Goal: Task Accomplishment & Management: Manage account settings

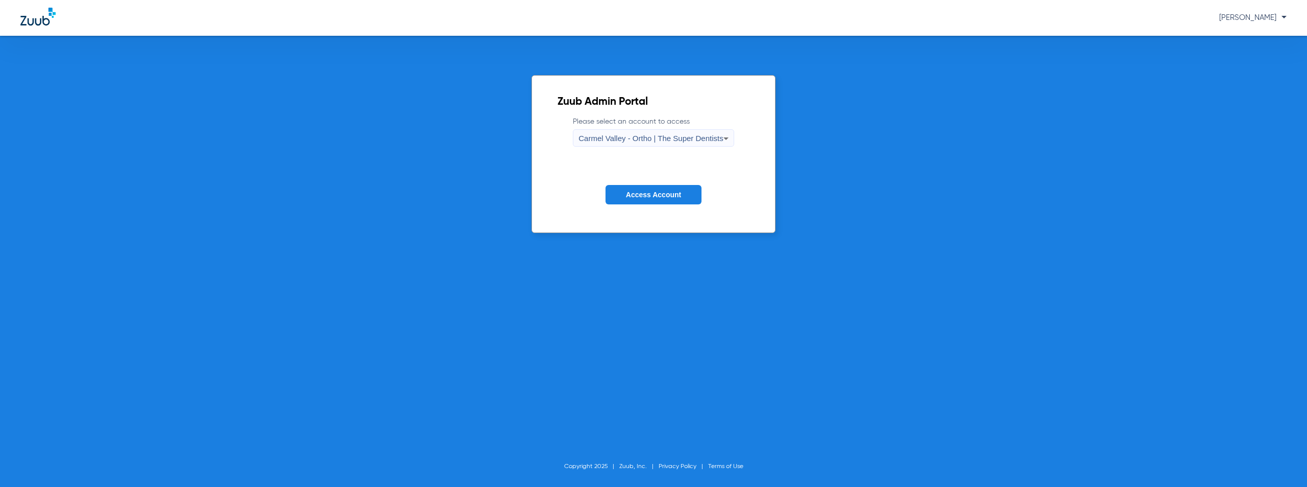
click at [654, 139] on span "Carmel Valley - Ortho | The Super Dentists" at bounding box center [651, 138] width 145 height 9
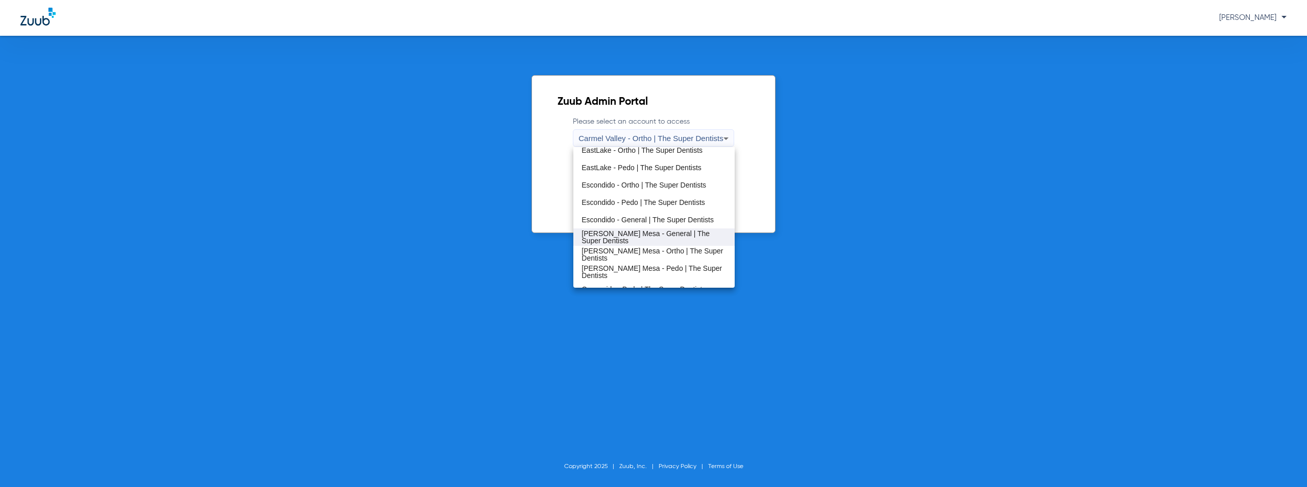
scroll to position [69, 0]
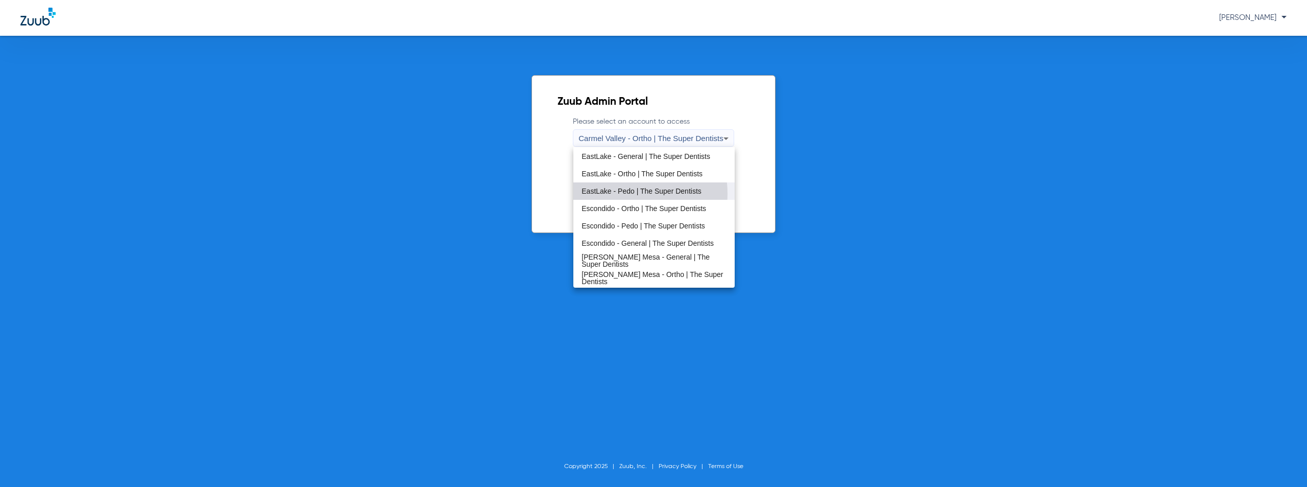
click at [625, 194] on span "EastLake - Pedo | The Super Dentists" at bounding box center [642, 190] width 120 height 7
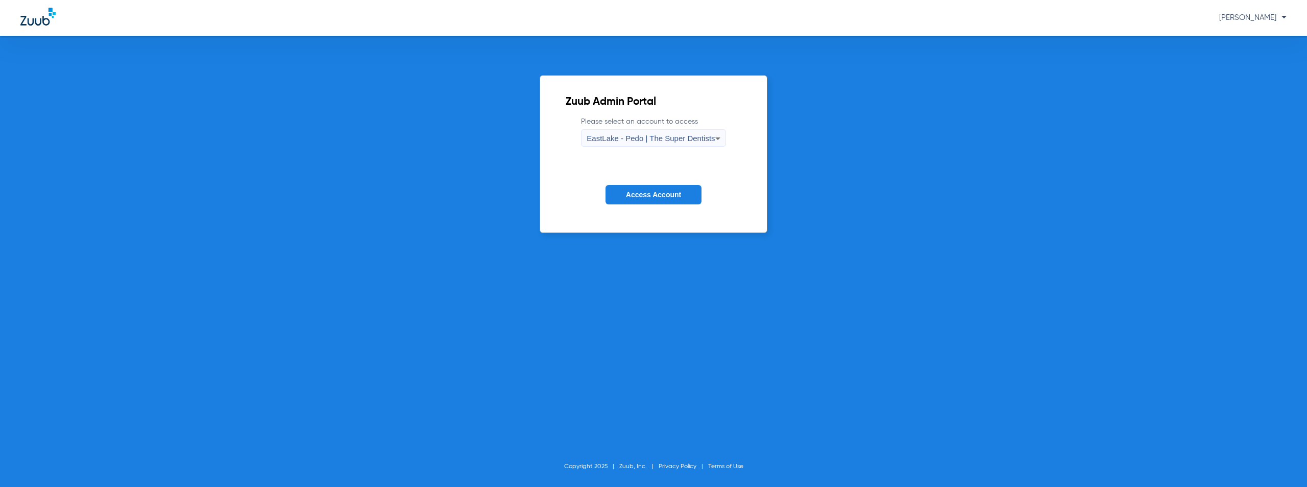
click at [652, 189] on button "Access Account" at bounding box center [654, 195] width 96 height 20
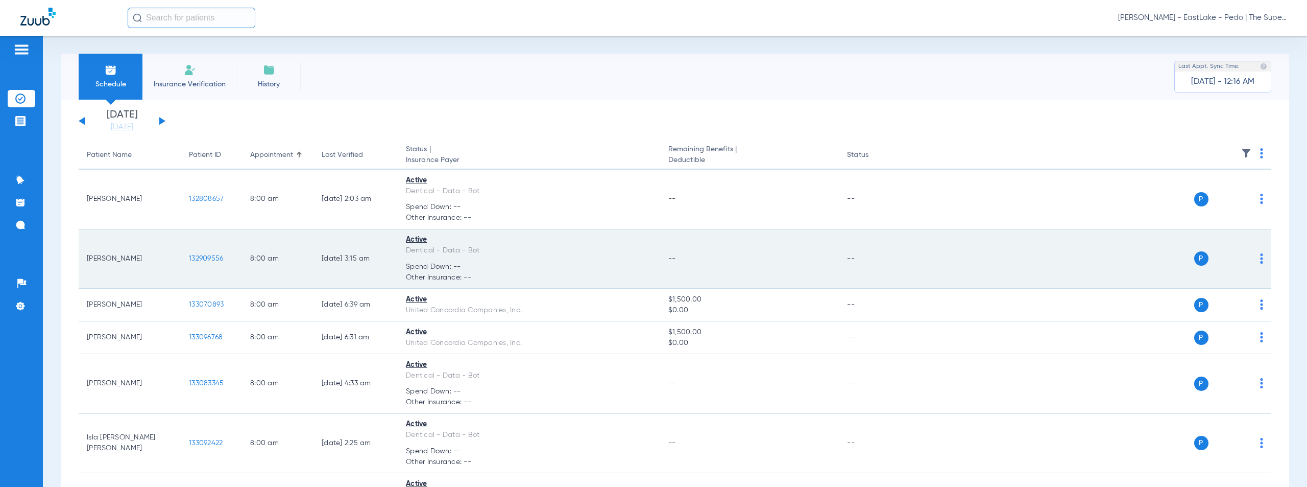
scroll to position [3071, 0]
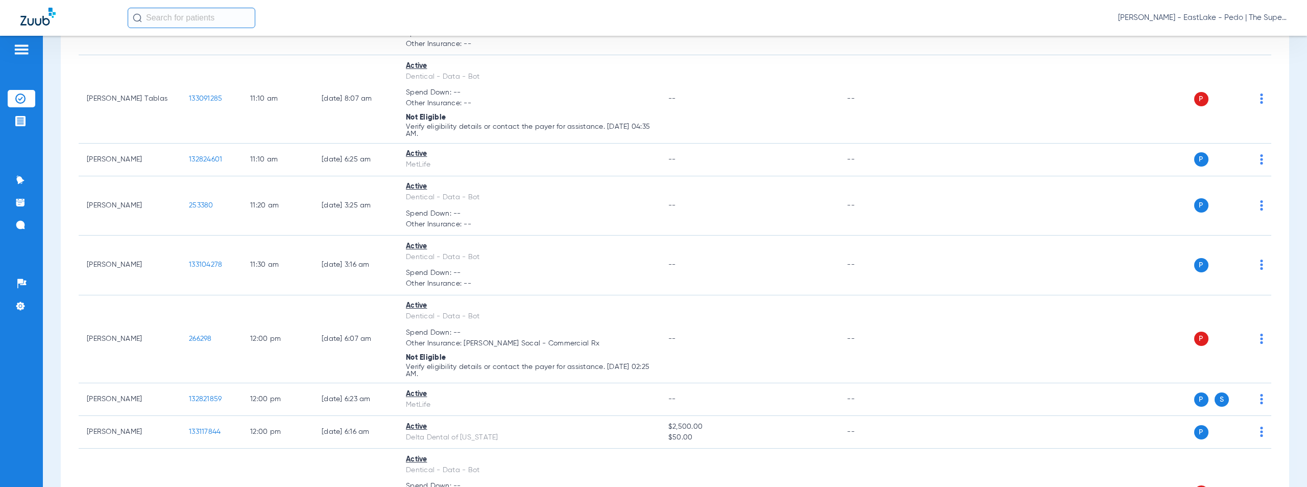
click at [1194, 17] on span "Austin Cooper - EastLake - Pedo | The Super Dentists" at bounding box center [1202, 18] width 169 height 10
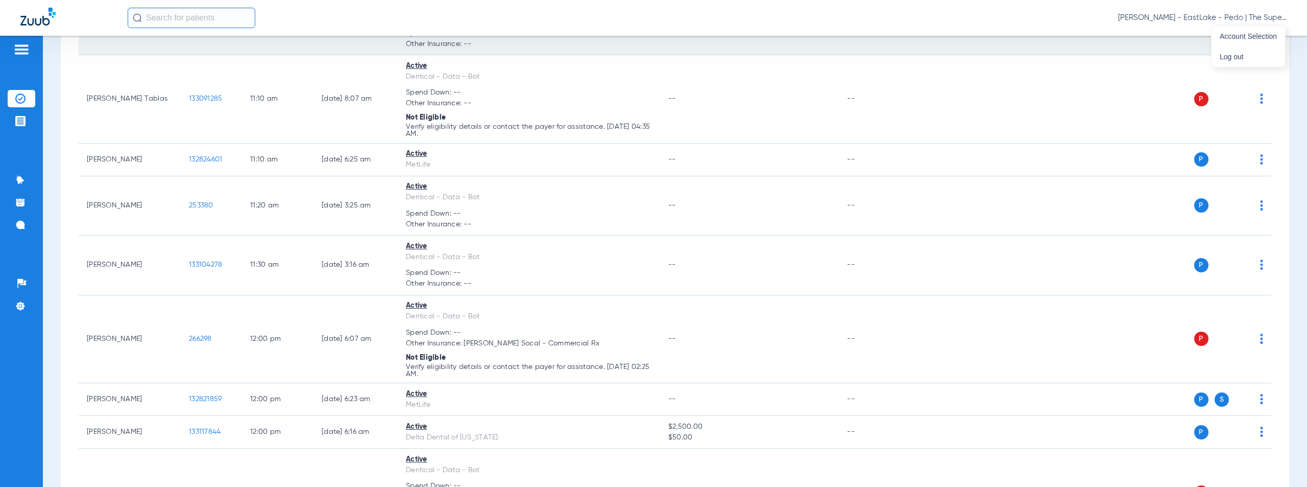
click at [1197, 17] on div at bounding box center [653, 243] width 1307 height 487
click at [1248, 36] on td "P S" at bounding box center [1090, 26] width 364 height 60
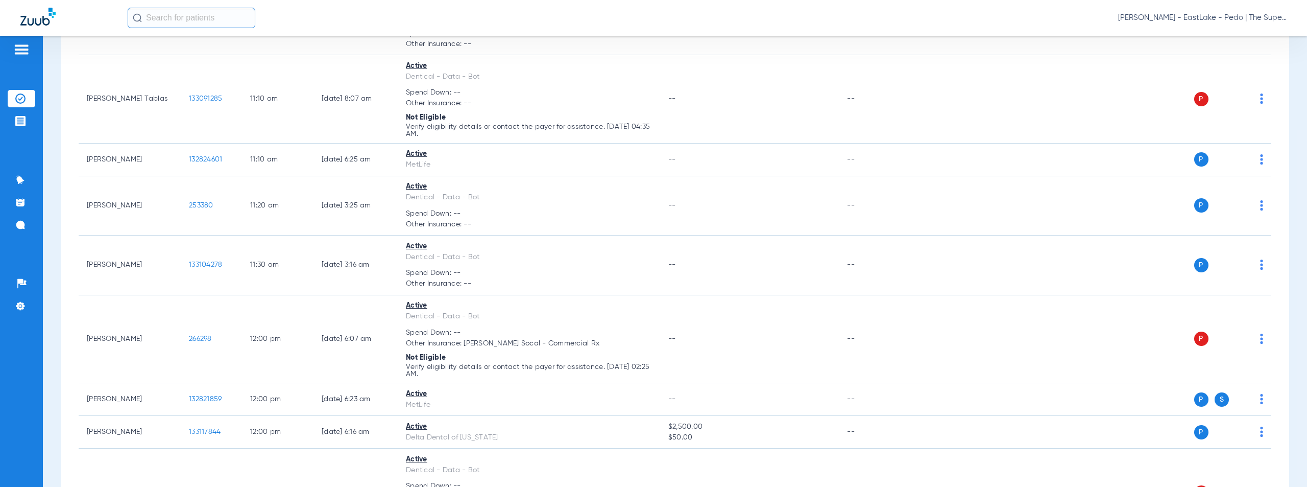
scroll to position [0, 0]
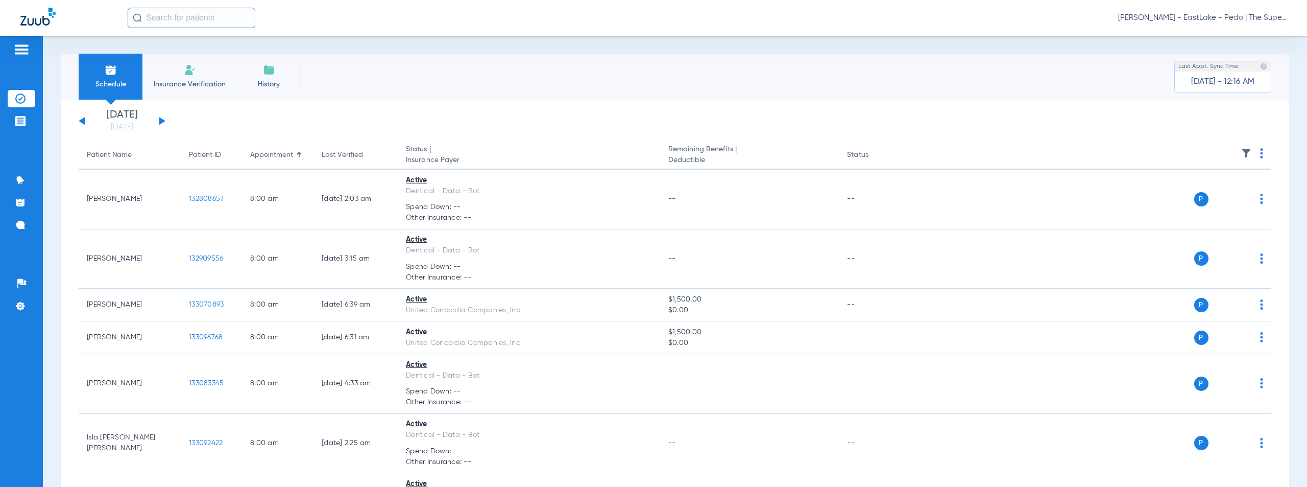
click at [159, 121] on button at bounding box center [162, 121] width 6 height 8
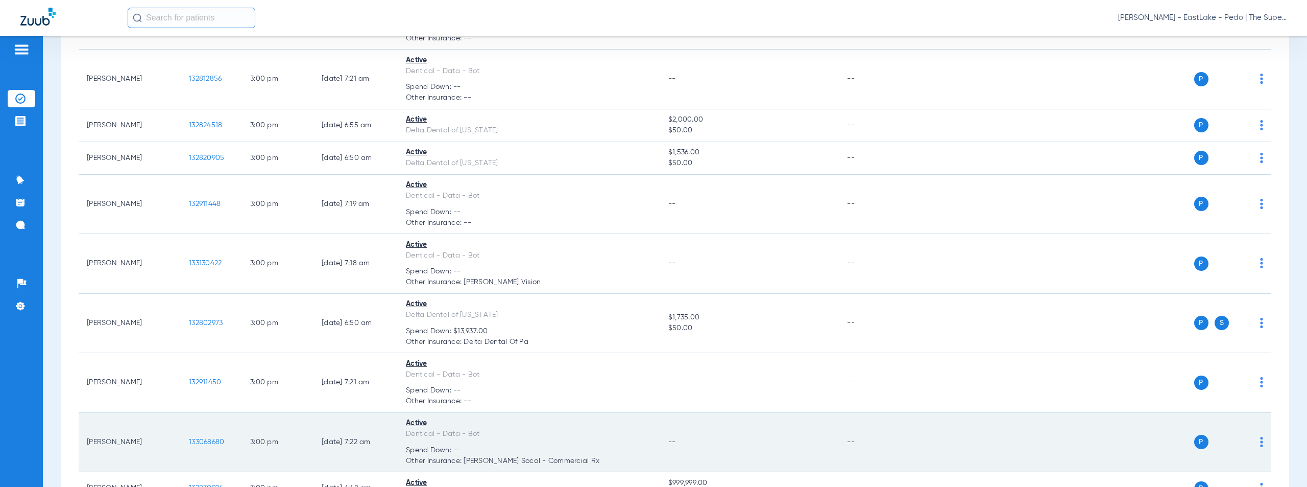
scroll to position [6549, 0]
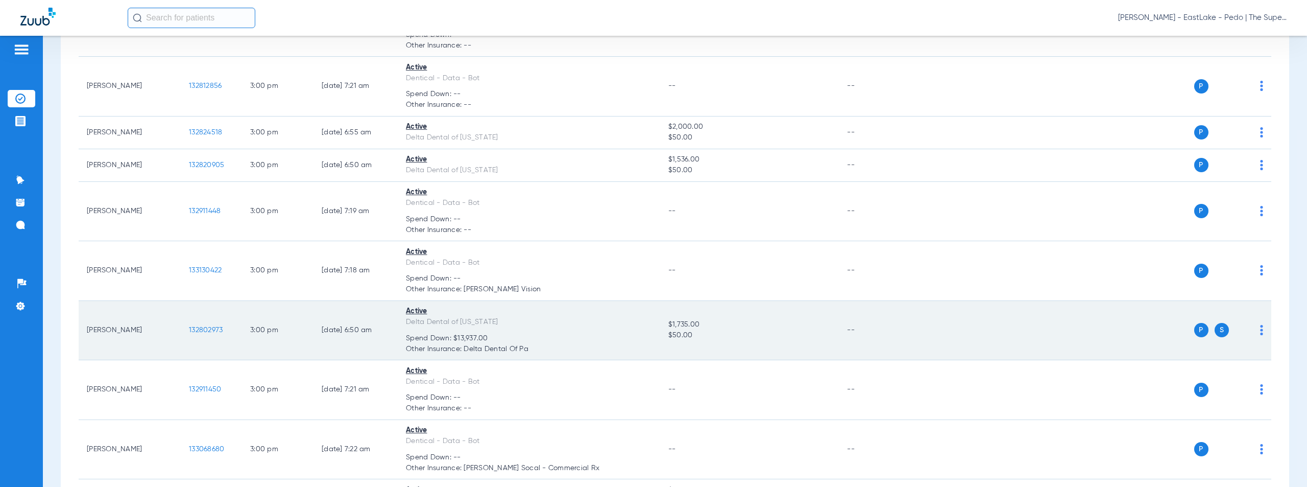
click at [205, 326] on span "132802973" at bounding box center [206, 329] width 34 height 7
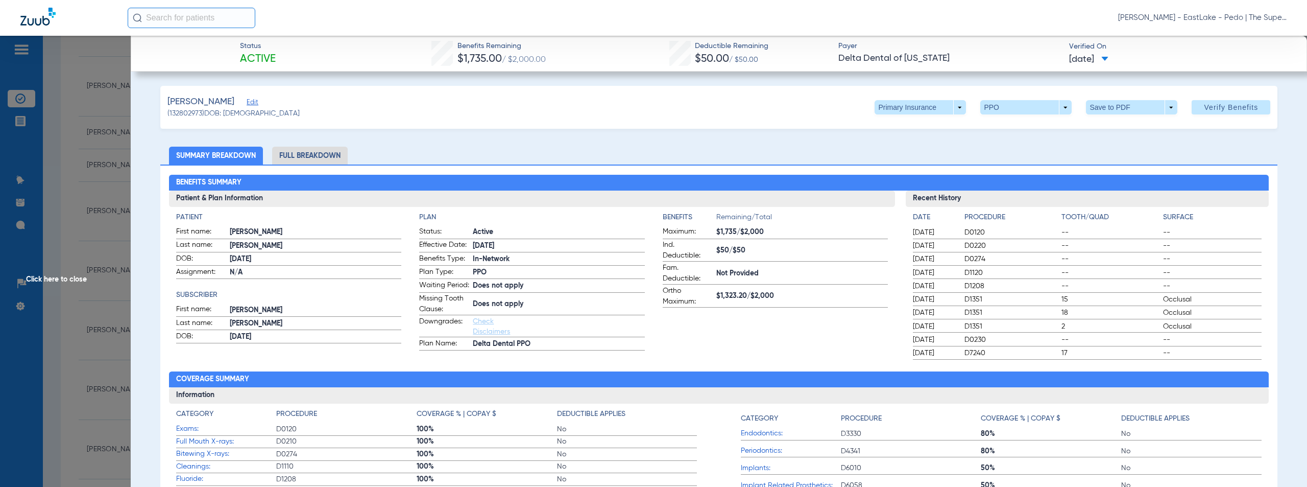
click at [567, 106] on div "Lee, Michelle Edit (132802973) DOB: 10/25/2012 Primary Insurance arrow_drop_dow…" at bounding box center [719, 107] width 1118 height 43
click at [62, 277] on span "Click here to close" at bounding box center [65, 279] width 131 height 487
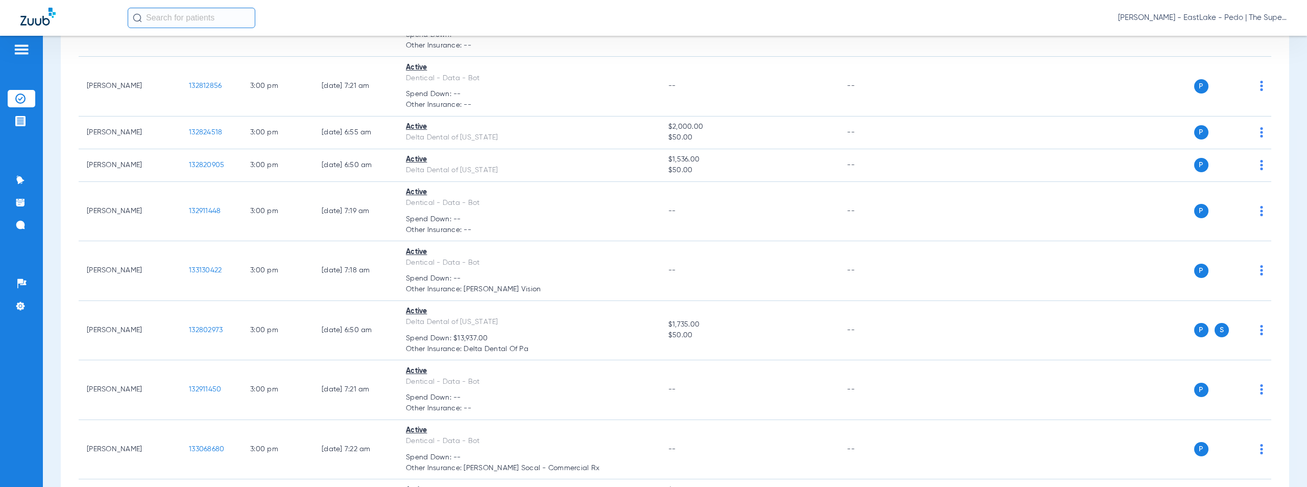
scroll to position [3641, 0]
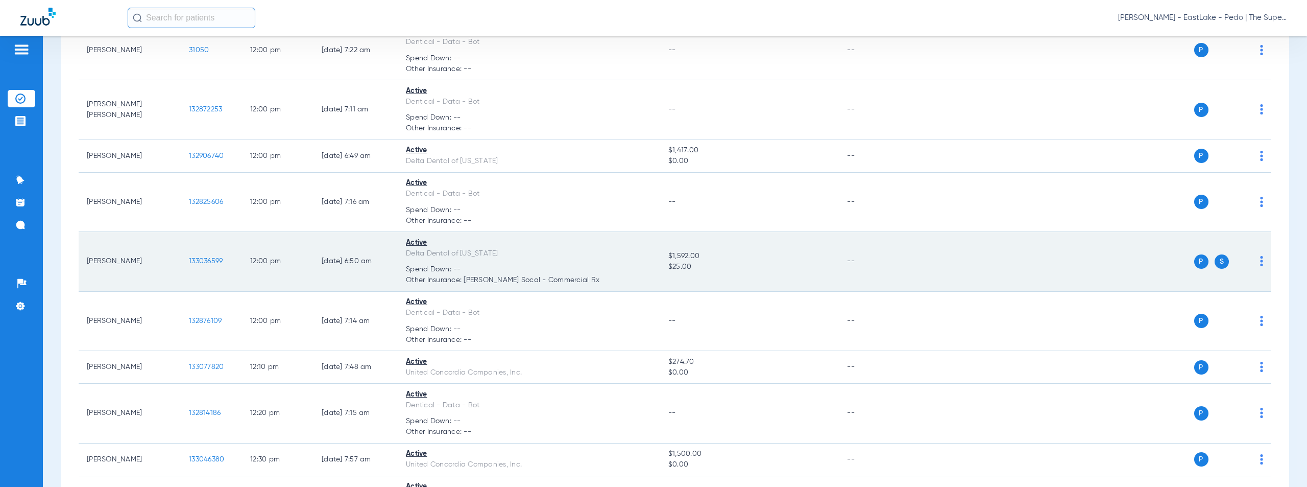
click at [198, 259] on span "133036599" at bounding box center [206, 260] width 34 height 7
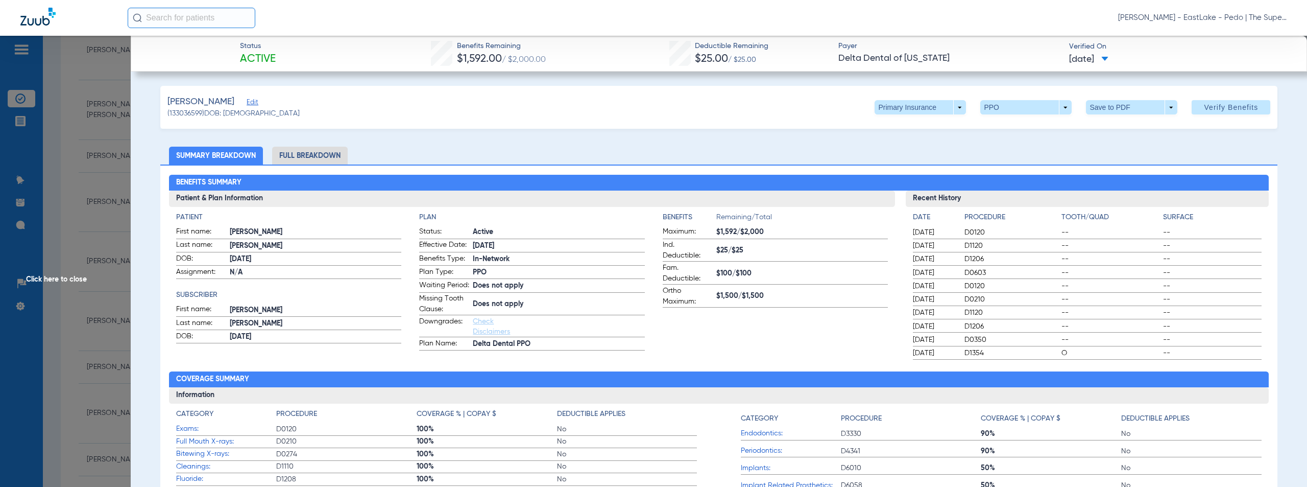
click at [597, 229] on span "Active" at bounding box center [559, 232] width 172 height 11
click at [59, 279] on span "Click here to close" at bounding box center [65, 279] width 131 height 487
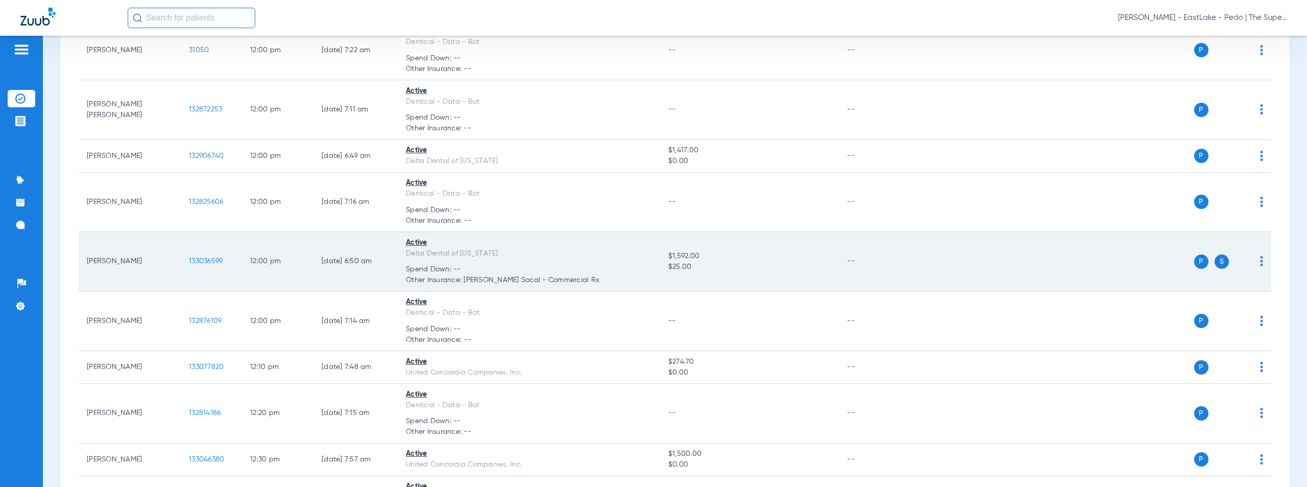
scroll to position [855, 0]
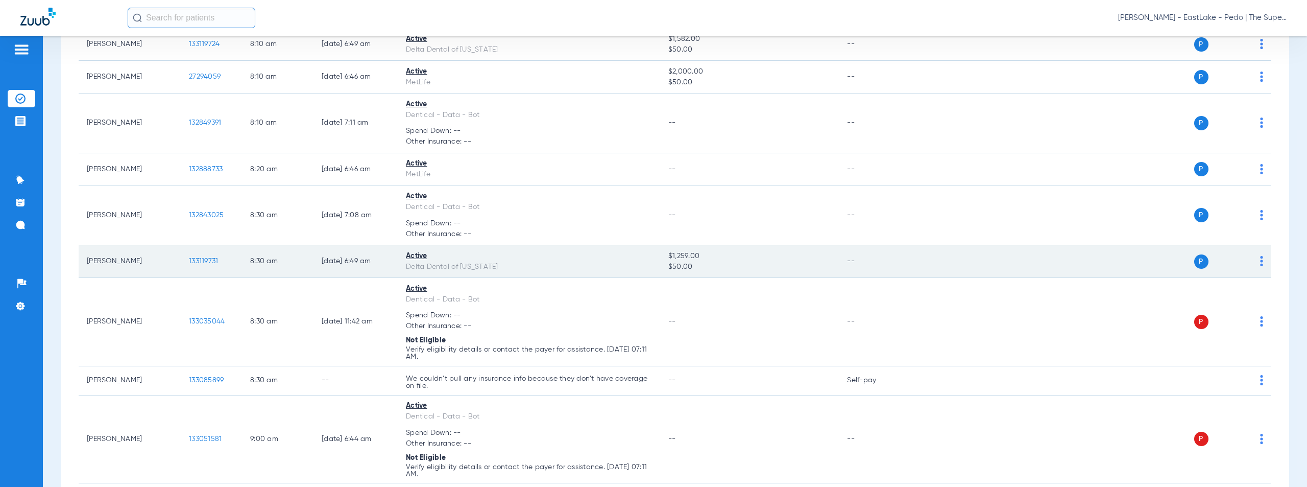
click at [208, 260] on span "133119731" at bounding box center [203, 260] width 29 height 7
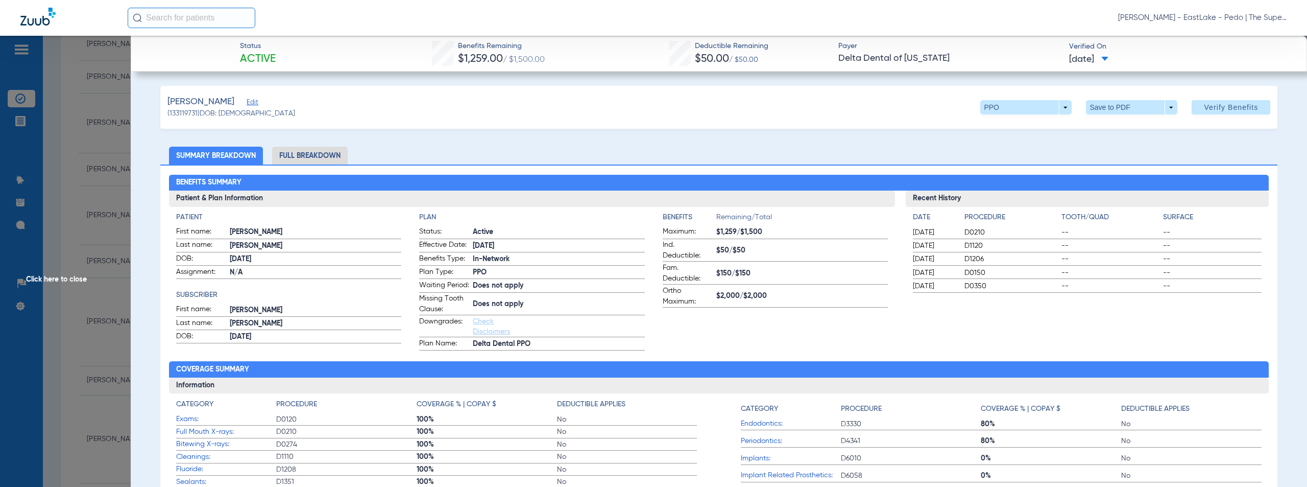
click at [71, 279] on span "Click here to close" at bounding box center [65, 279] width 131 height 487
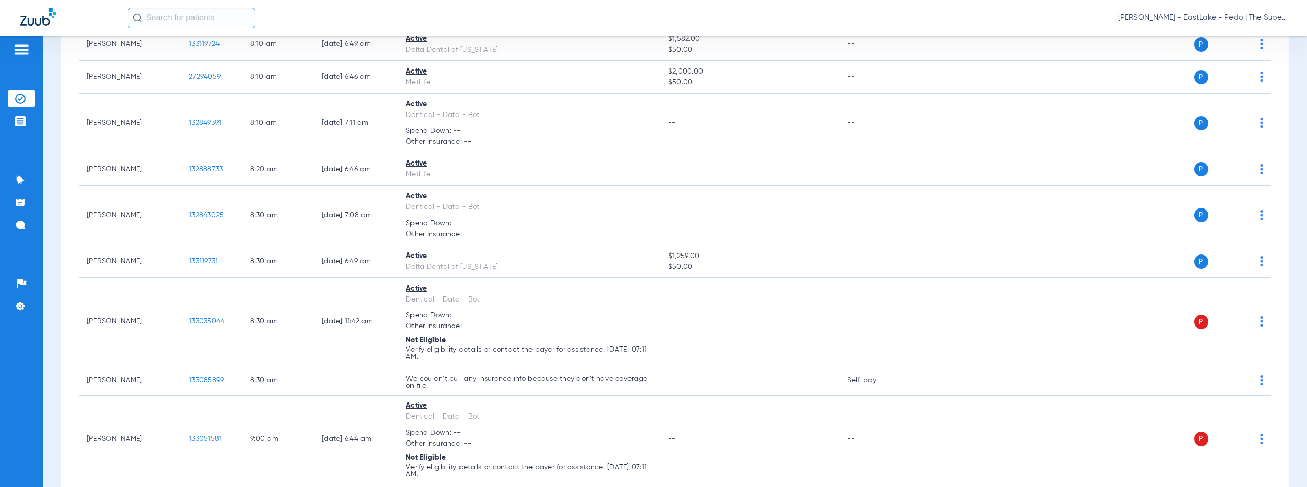
scroll to position [1231, 0]
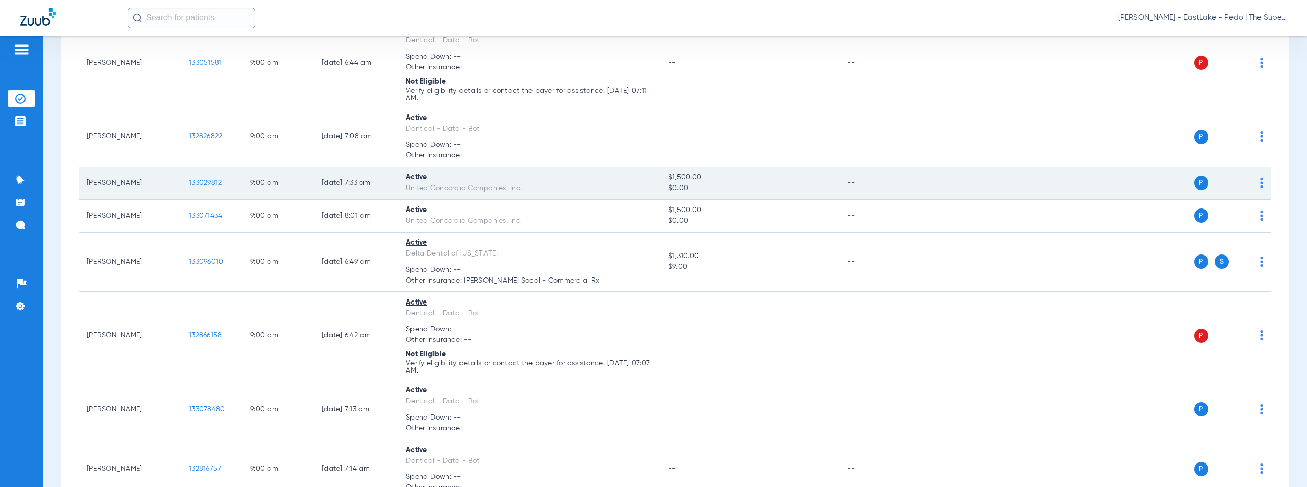
click at [201, 182] on span "133029812" at bounding box center [205, 182] width 33 height 7
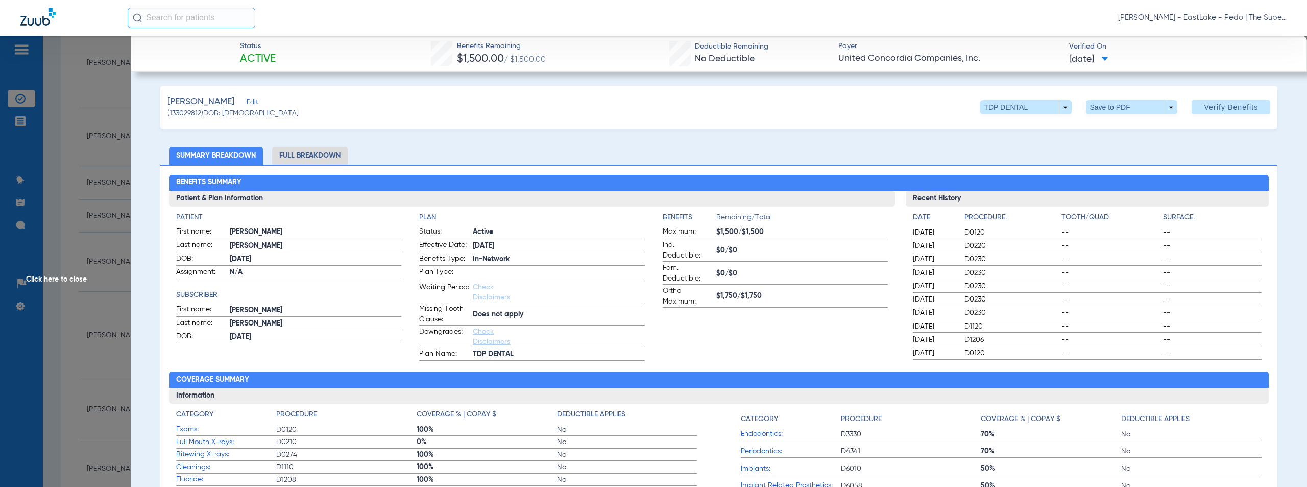
click at [66, 278] on span "Click here to close" at bounding box center [65, 279] width 131 height 487
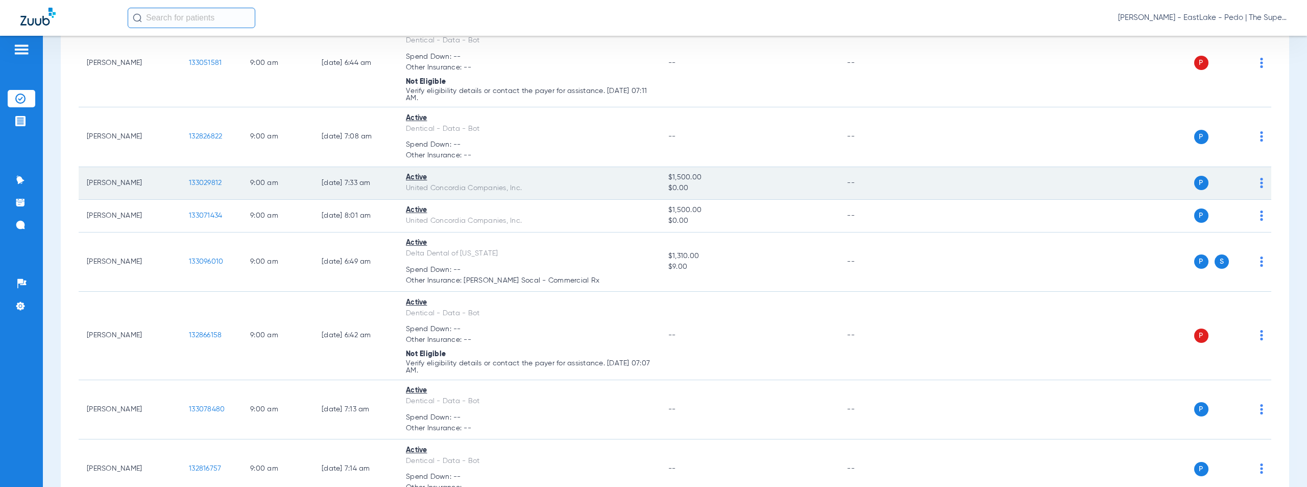
click at [211, 185] on span "133029812" at bounding box center [205, 182] width 33 height 7
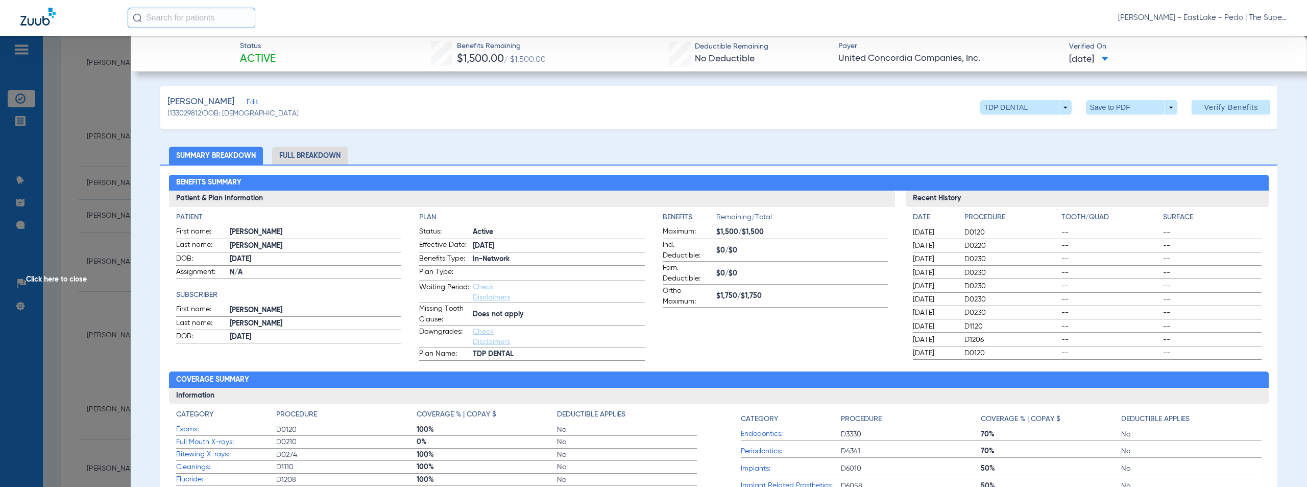
click at [66, 279] on span "Click here to close" at bounding box center [65, 279] width 131 height 487
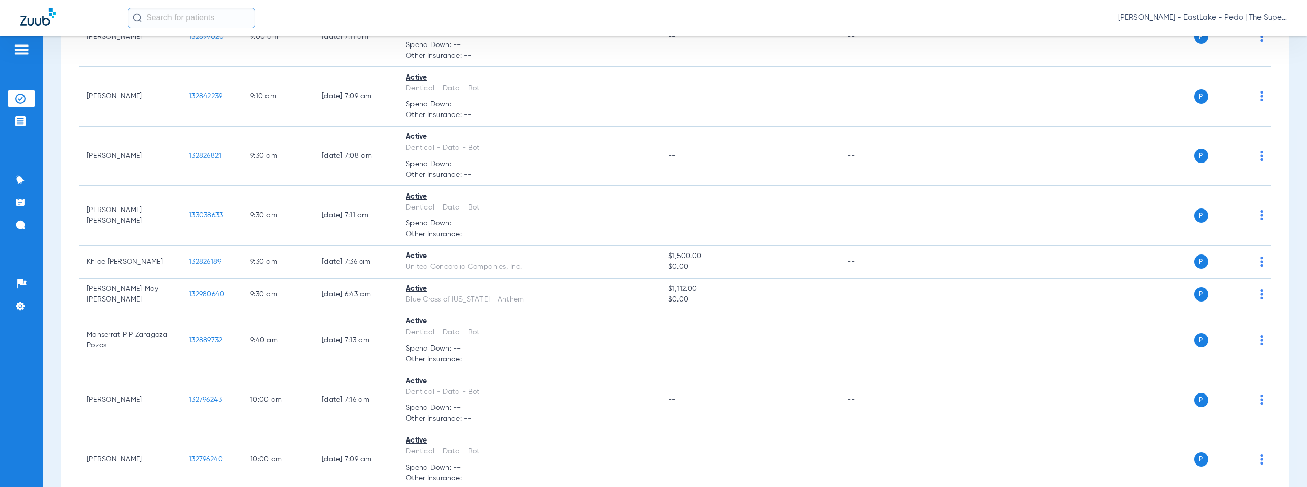
scroll to position [1185, 0]
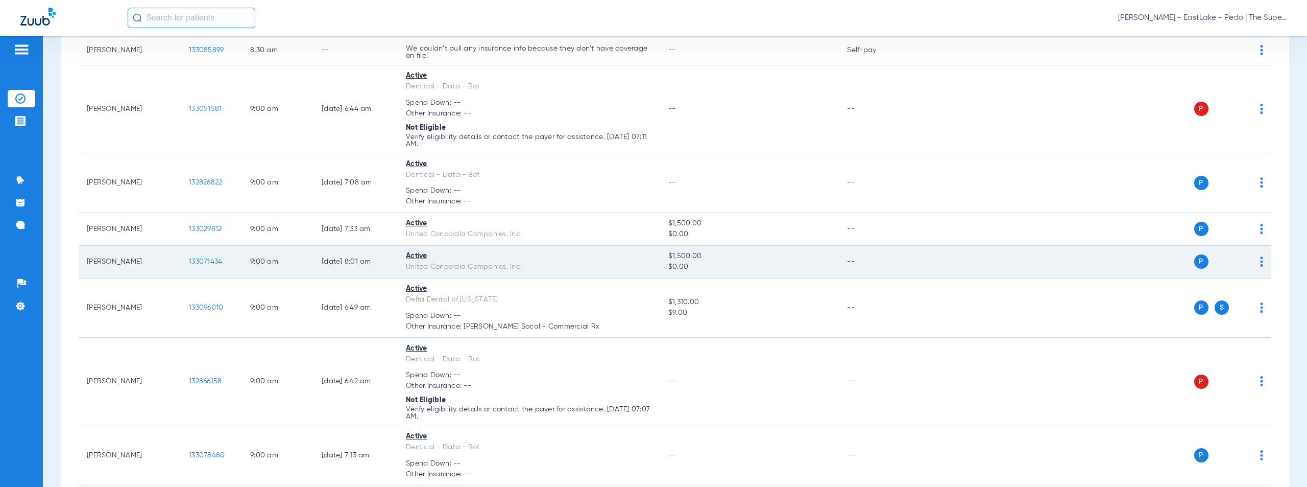
click at [208, 258] on span "133071434" at bounding box center [205, 261] width 33 height 7
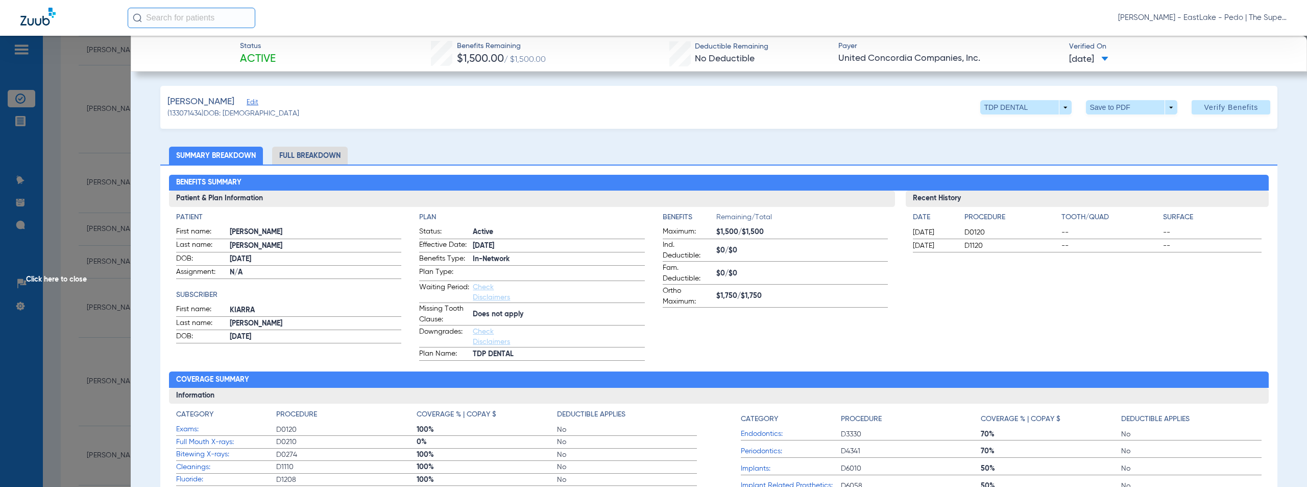
scroll to position [1755, 0]
click at [58, 279] on span "Click here to close" at bounding box center [65, 279] width 131 height 487
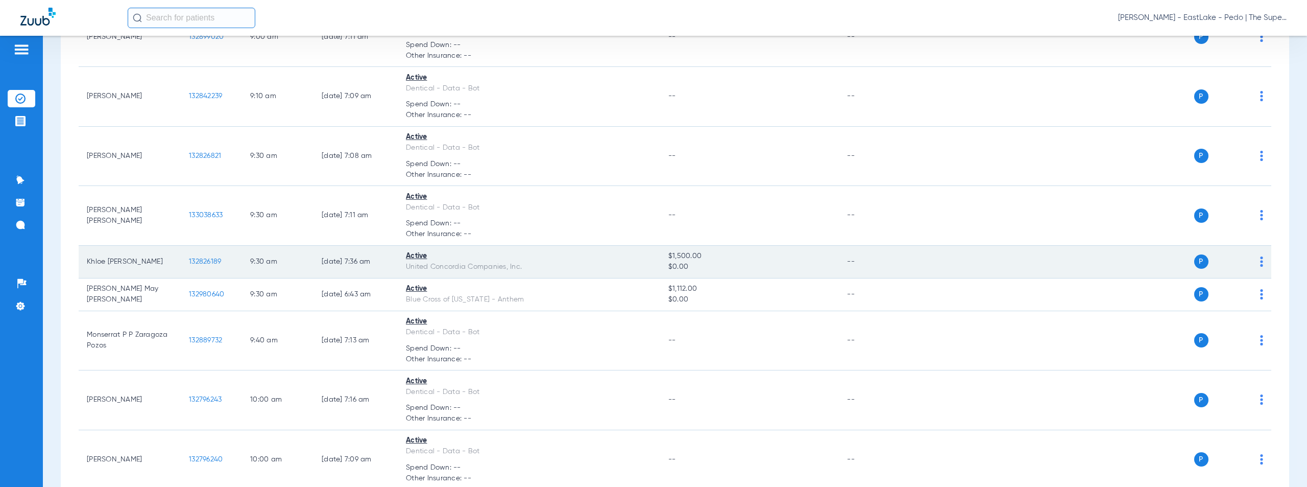
click at [211, 260] on span "132826189" at bounding box center [205, 261] width 32 height 7
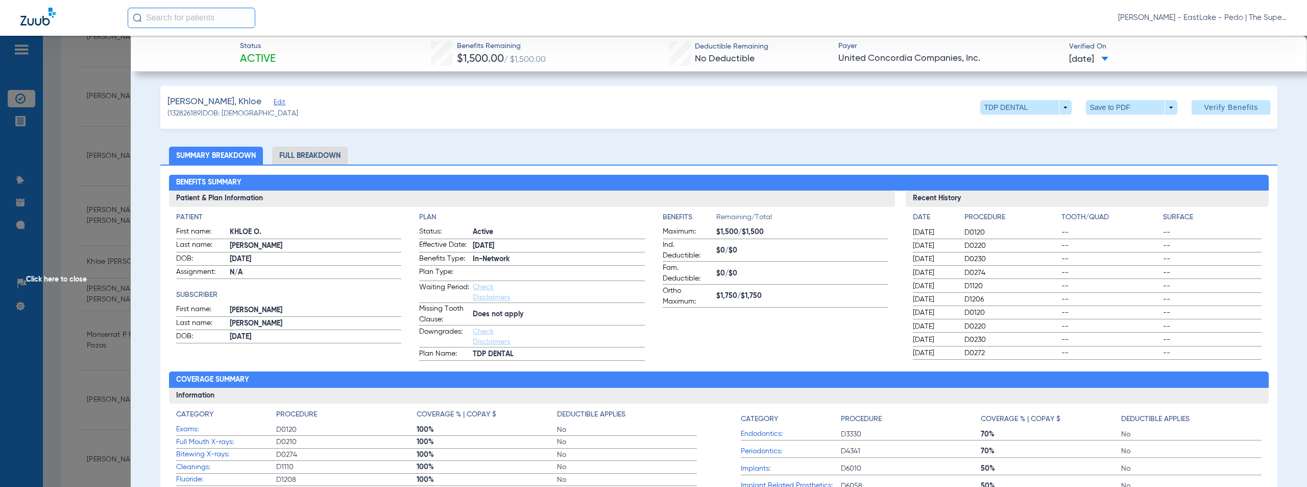
click at [50, 282] on span "Click here to close" at bounding box center [65, 279] width 131 height 487
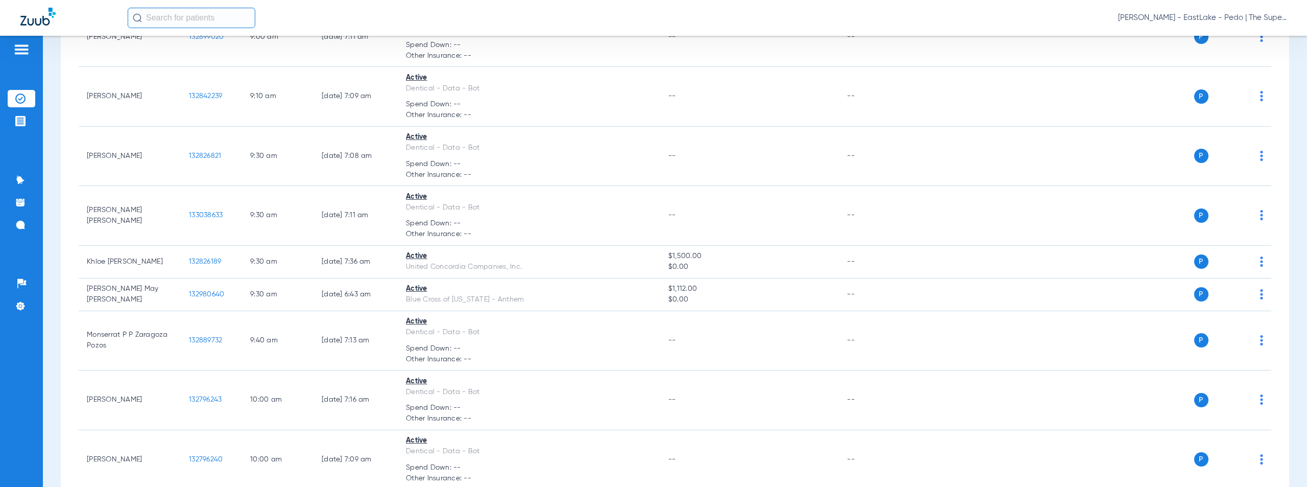
scroll to position [2754, 0]
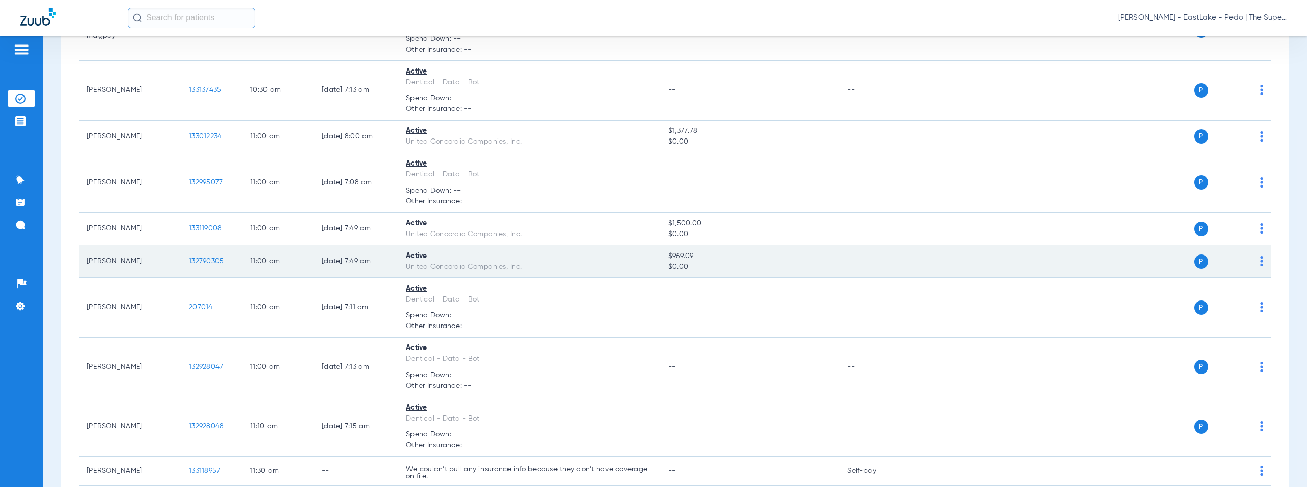
click at [199, 261] on span "132790305" at bounding box center [206, 260] width 35 height 7
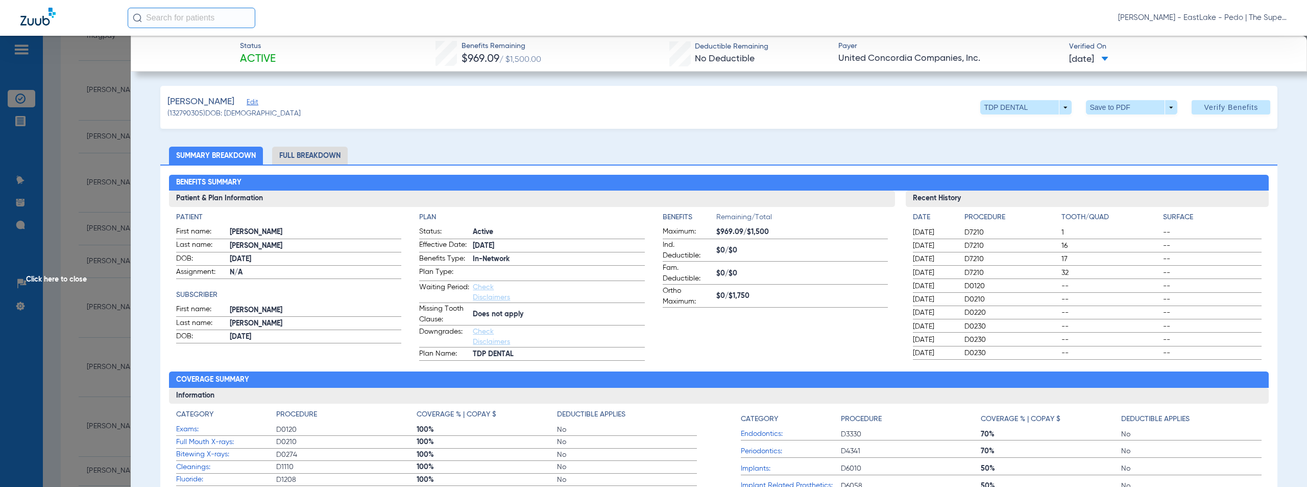
drag, startPoint x: 571, startPoint y: 116, endPoint x: 440, endPoint y: 231, distance: 174.1
click at [572, 116] on div "Buxton, Isaiah Edit (132790305) DOB: 09/11/2005 TDP DENTAL arrow_drop_down Save…" at bounding box center [719, 107] width 1118 height 43
click at [65, 277] on span "Click here to close" at bounding box center [65, 279] width 131 height 487
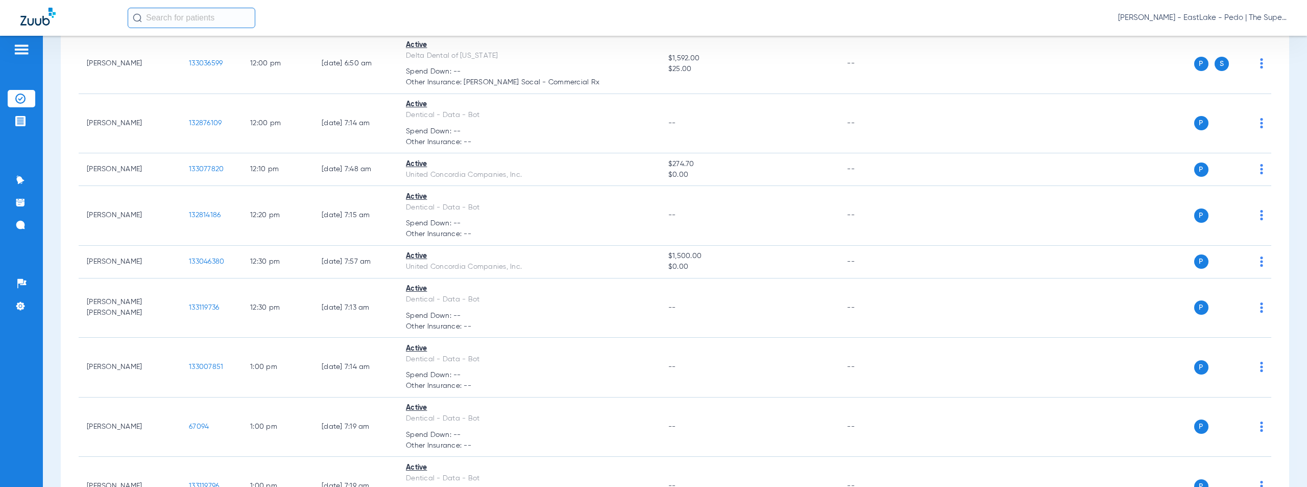
scroll to position [3086, 0]
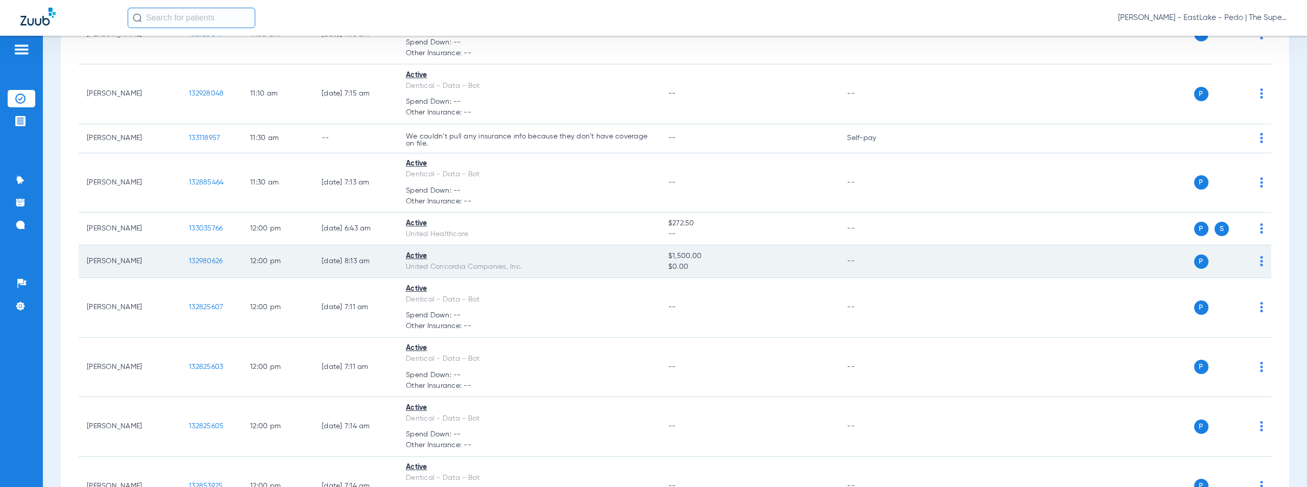
click at [210, 261] on span "132980626" at bounding box center [206, 260] width 34 height 7
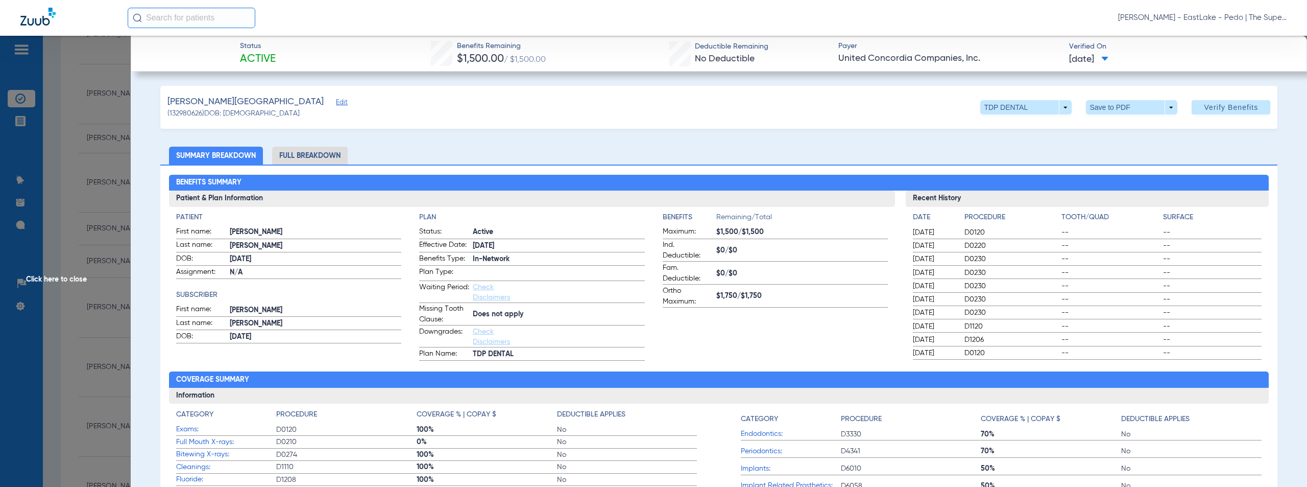
click at [61, 278] on span "Click here to close" at bounding box center [65, 279] width 131 height 487
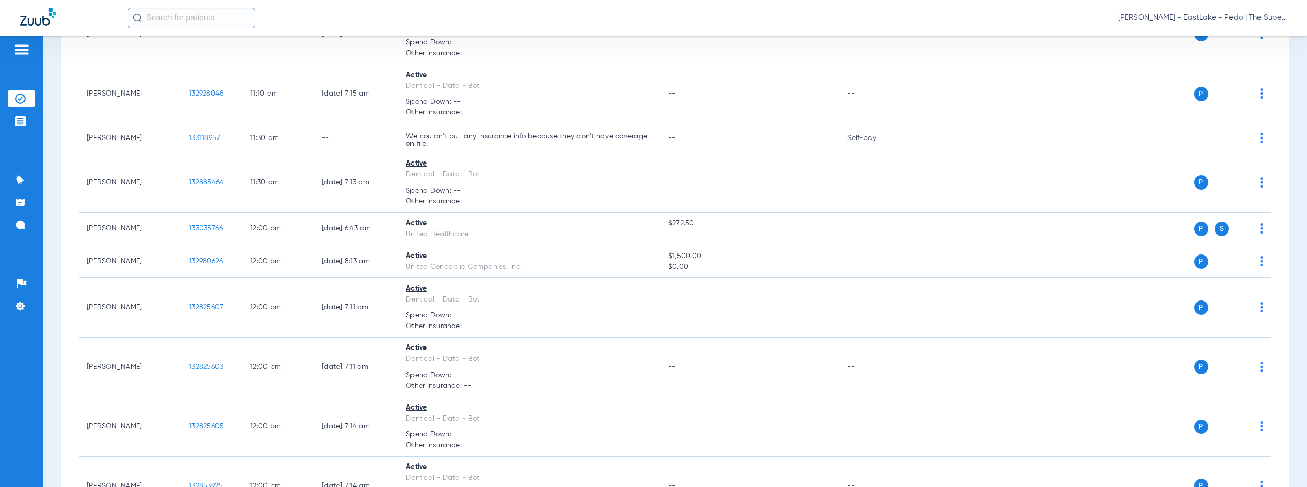
scroll to position [3839, 0]
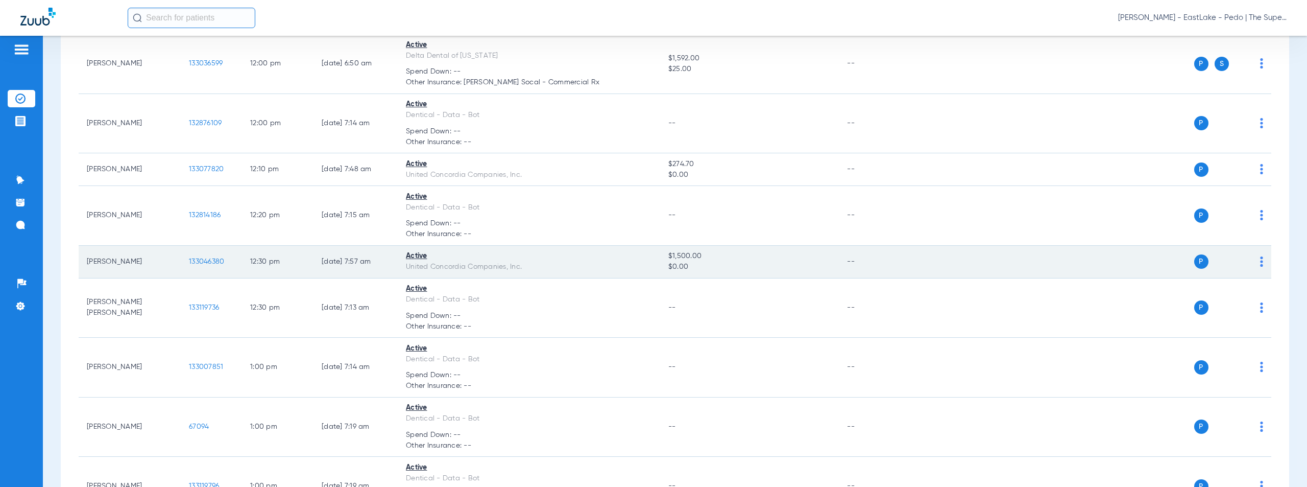
click at [197, 258] on span "133046380" at bounding box center [206, 261] width 35 height 7
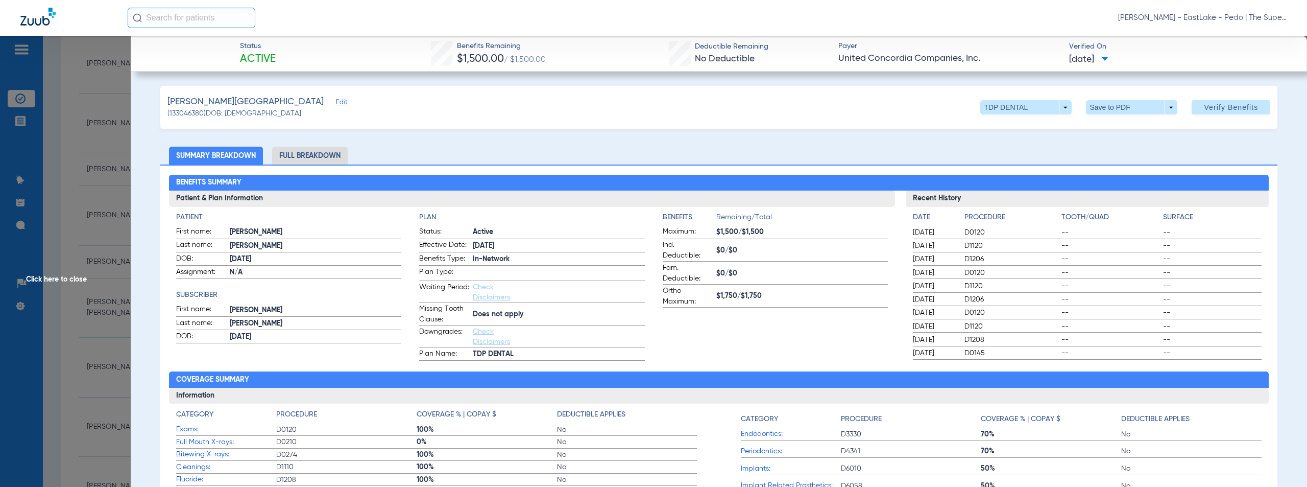
click at [67, 279] on span "Click here to close" at bounding box center [65, 279] width 131 height 487
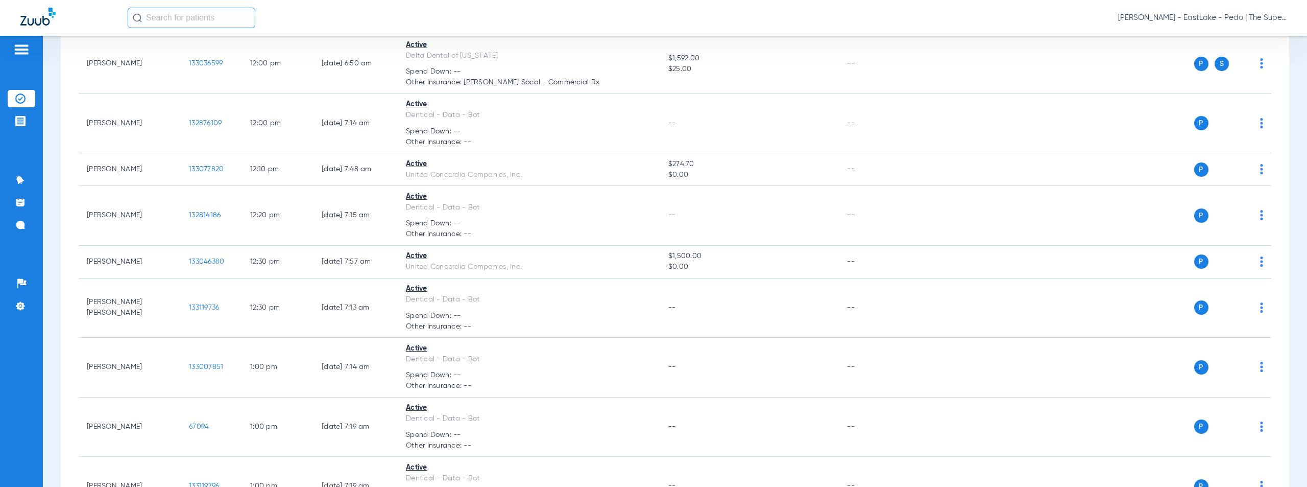
click at [1195, 19] on span "Austin Cooper - EastLake - Pedo | The Super Dentists" at bounding box center [1202, 18] width 169 height 10
click at [1234, 33] on span "Account Selection" at bounding box center [1248, 36] width 57 height 7
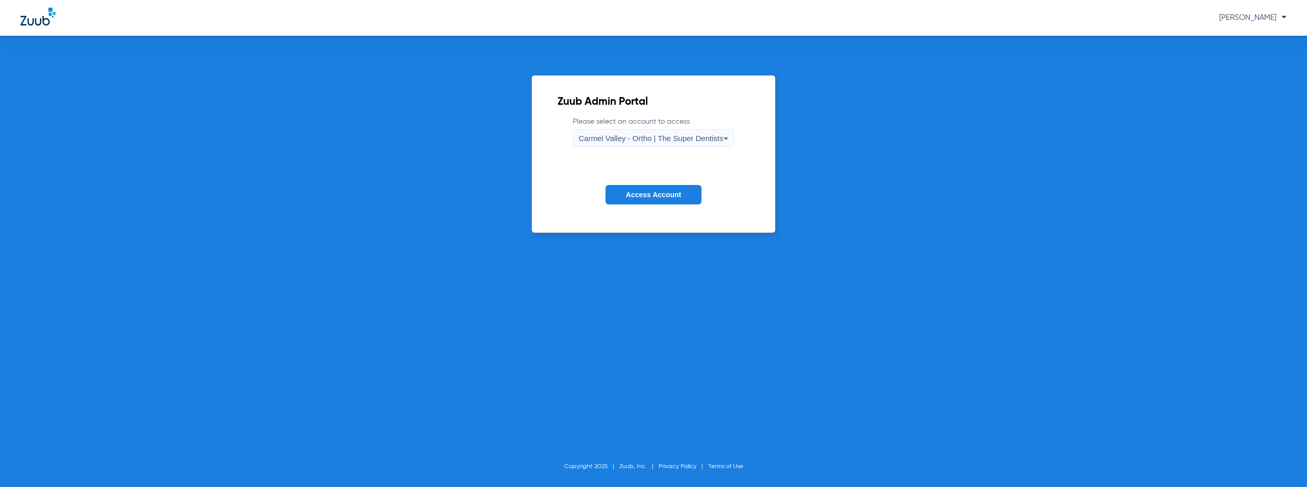
click at [653, 140] on span "Carmel Valley - Ortho | The Super Dentists" at bounding box center [651, 138] width 145 height 9
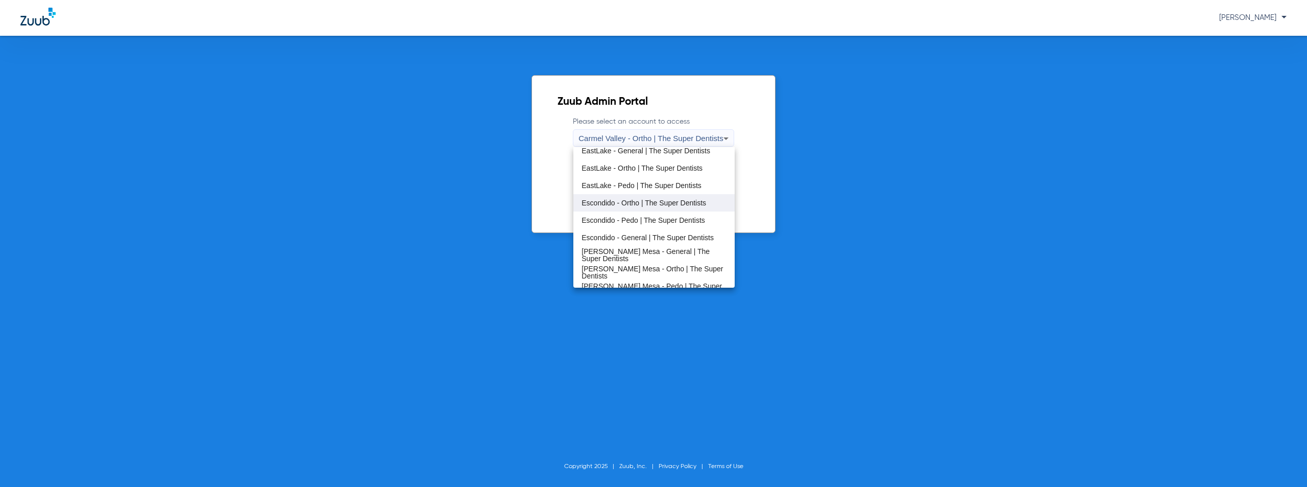
scroll to position [120, 0]
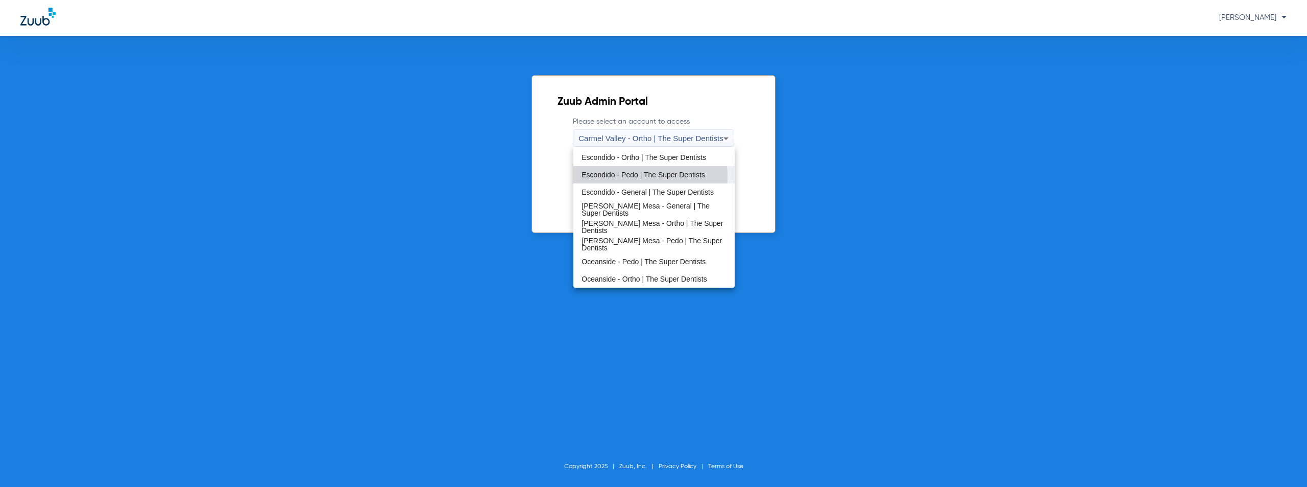
click at [629, 176] on span "Escondido - Pedo | The Super Dentists" at bounding box center [644, 174] width 124 height 7
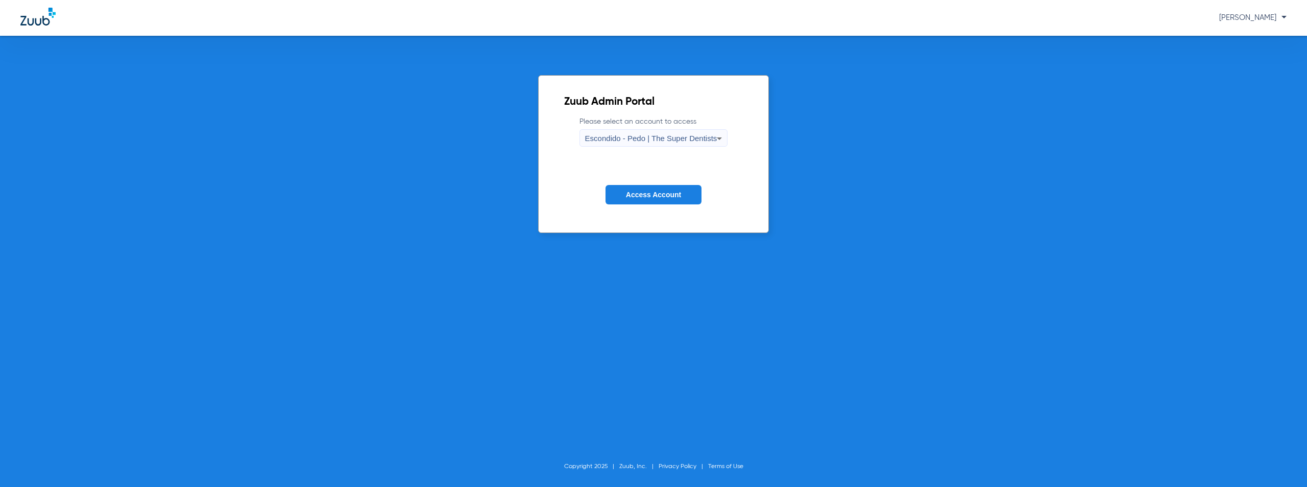
click at [643, 202] on button "Access Account" at bounding box center [654, 195] width 96 height 20
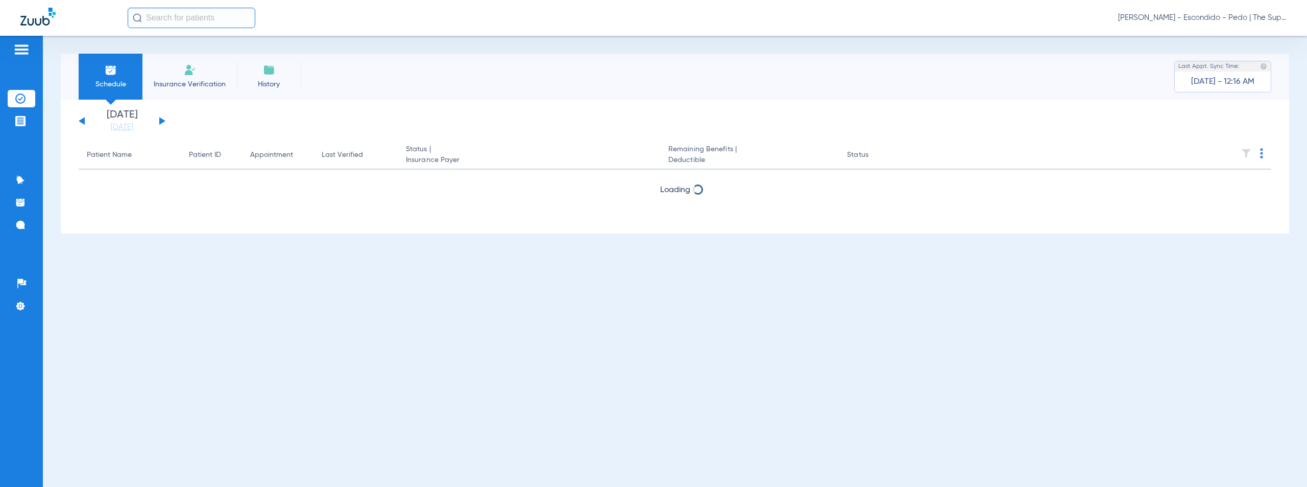
click at [162, 119] on button at bounding box center [162, 121] width 6 height 8
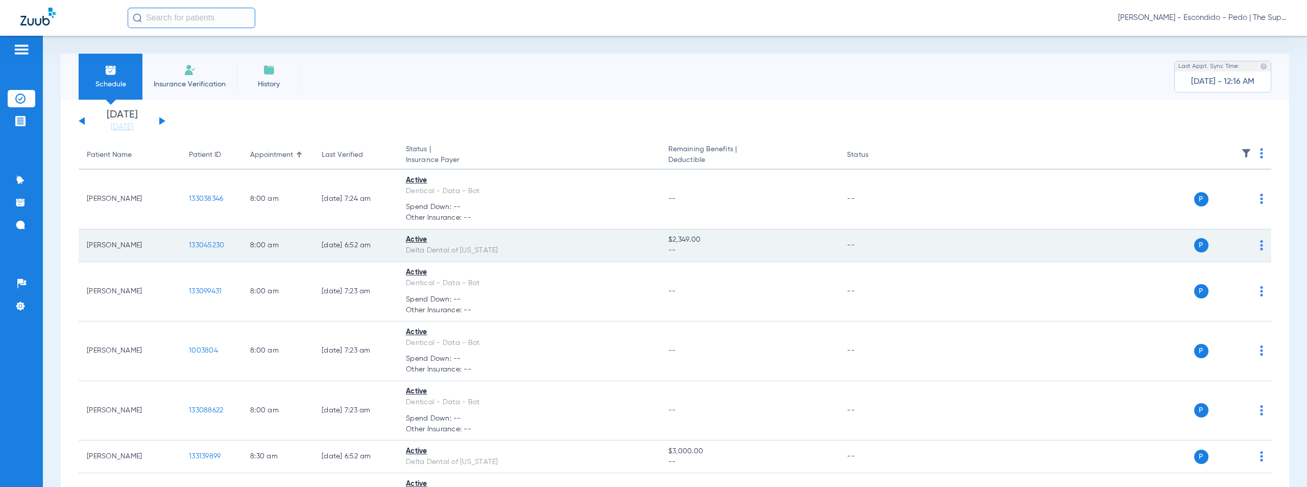
click at [203, 244] on span "133045230" at bounding box center [206, 245] width 35 height 7
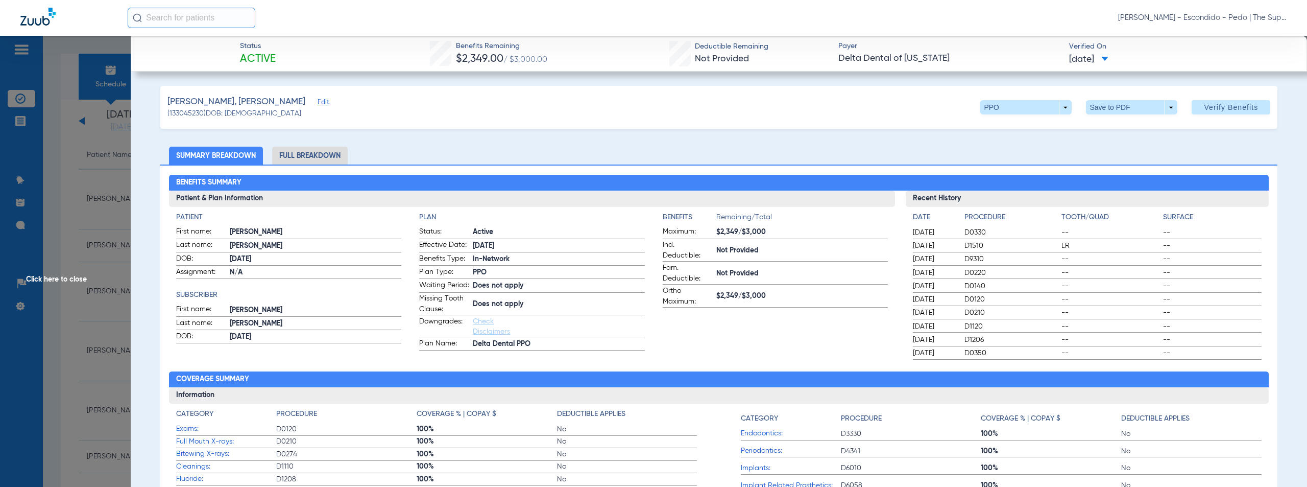
click at [73, 279] on span "Click here to close" at bounding box center [65, 279] width 131 height 487
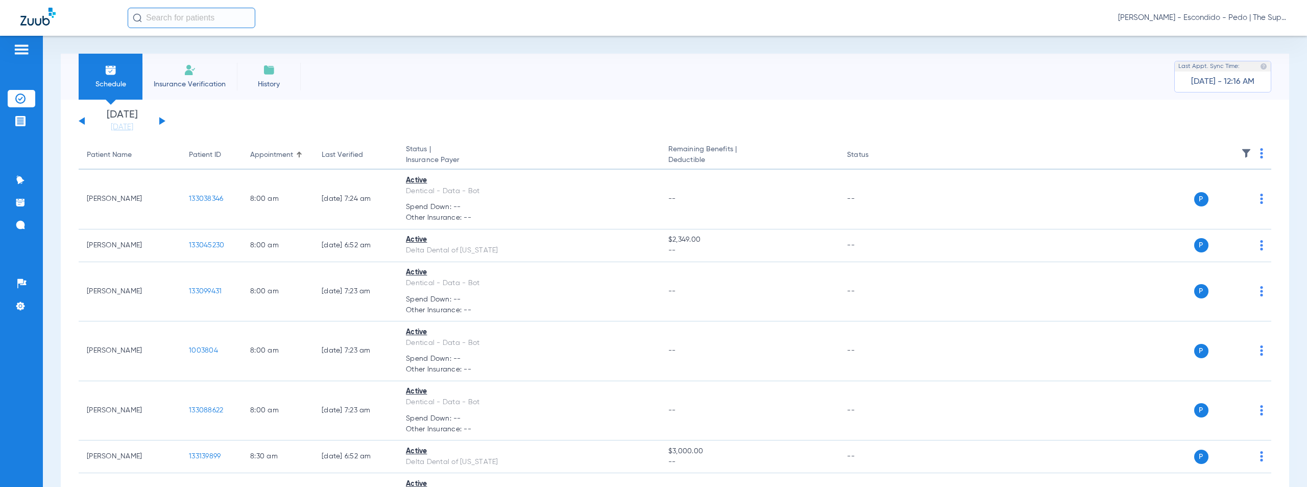
scroll to position [347, 0]
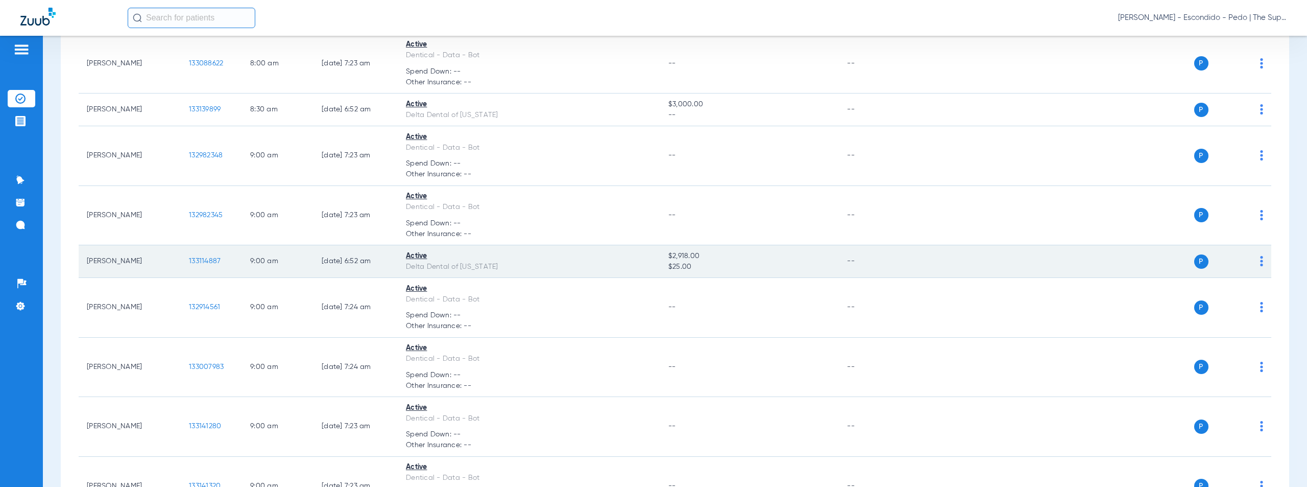
click at [208, 260] on span "133114887" at bounding box center [205, 260] width 32 height 7
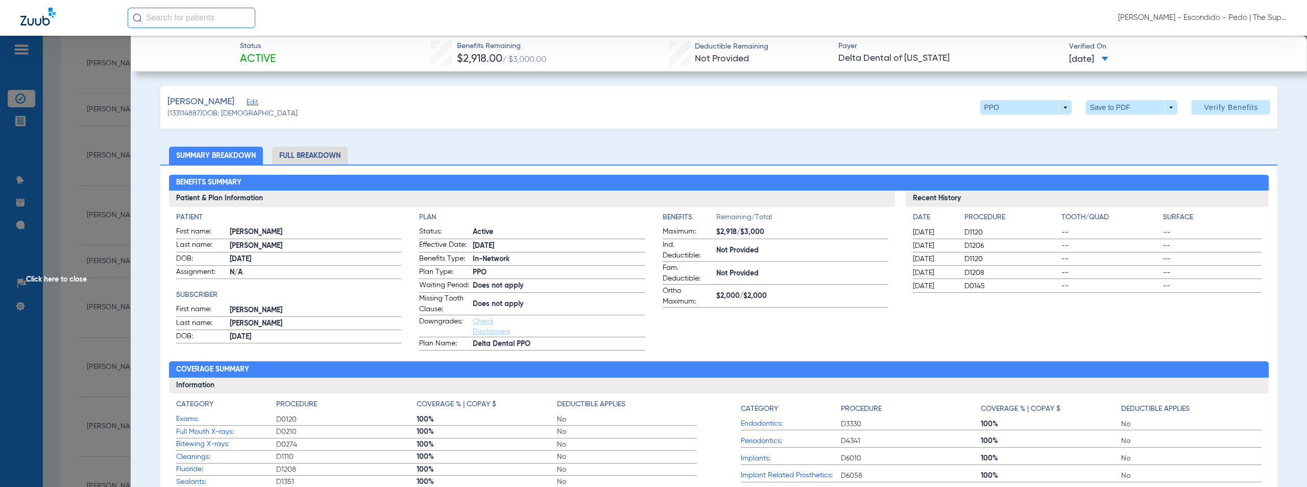
click at [68, 279] on span "Click here to close" at bounding box center [65, 279] width 131 height 487
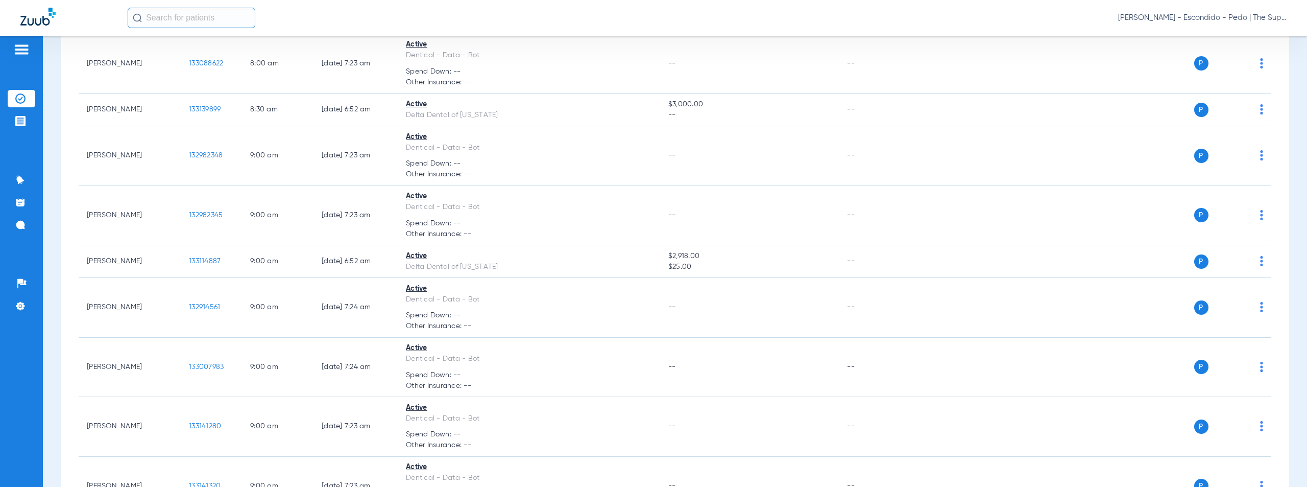
scroll to position [736, 0]
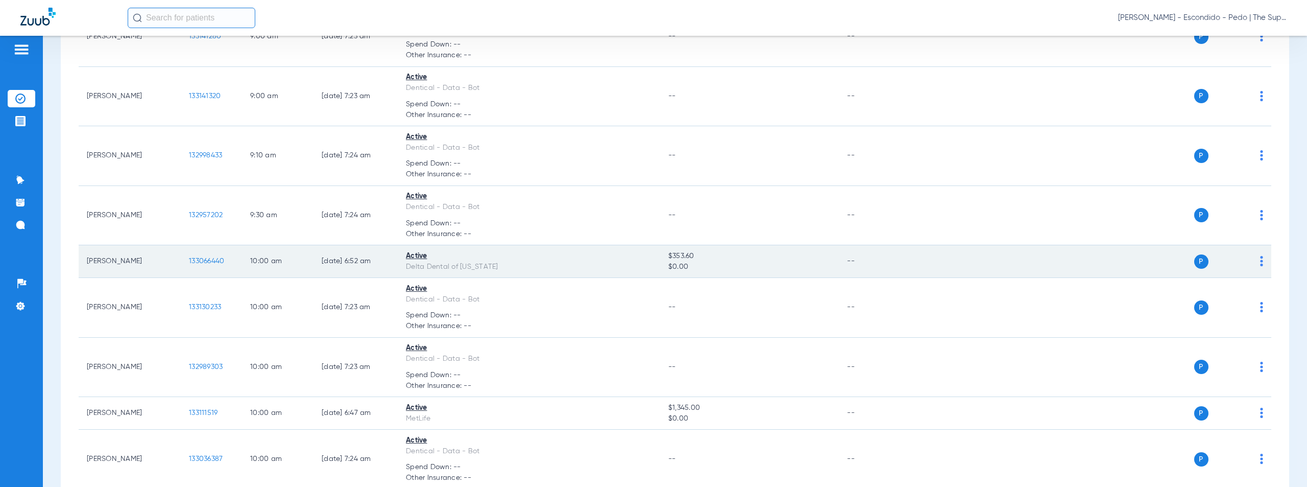
click at [208, 260] on span "133066440" at bounding box center [206, 260] width 35 height 7
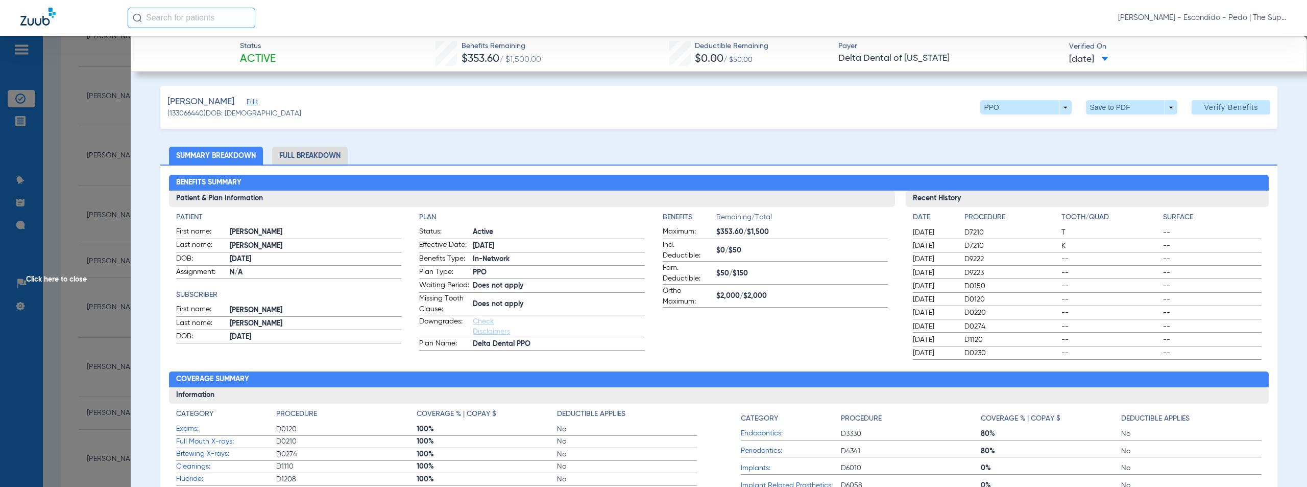
click at [52, 277] on span "Click here to close" at bounding box center [65, 279] width 131 height 487
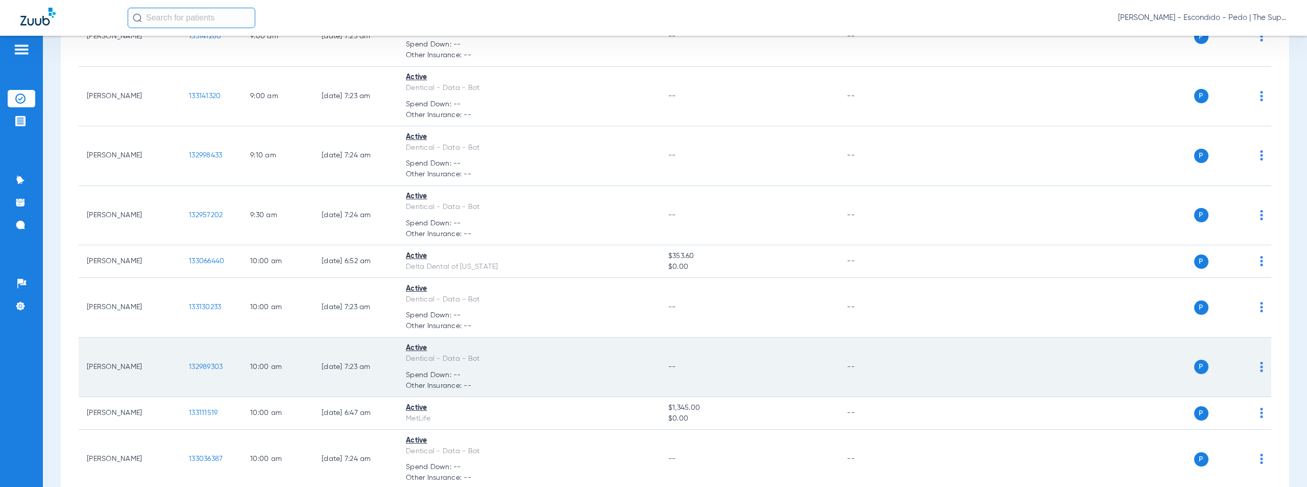
scroll to position [1040, 0]
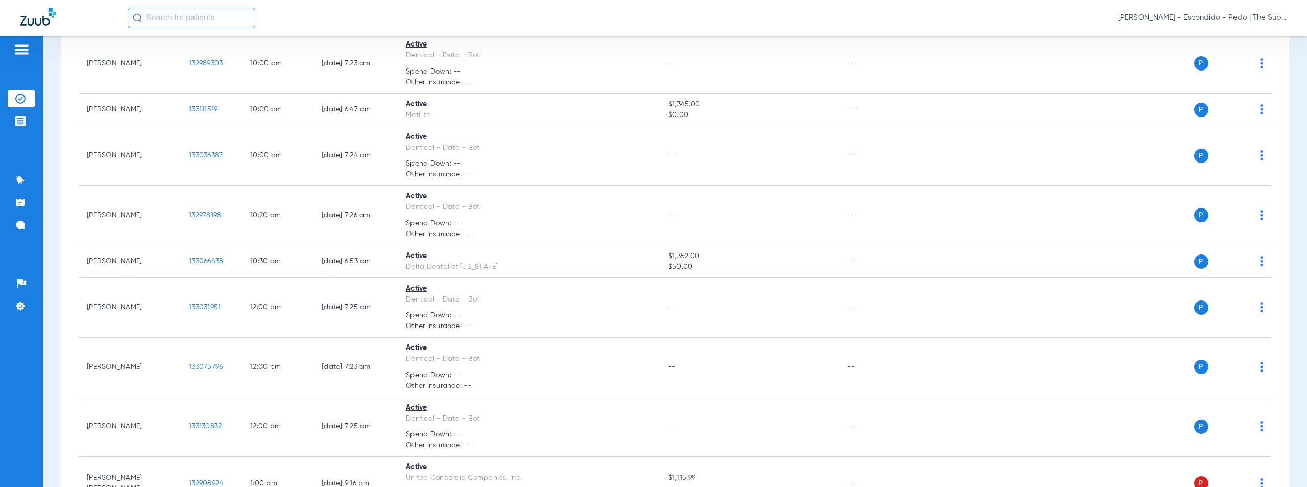
click at [1208, 18] on span "Austin Cooper - Escondido - Pedo | The Super Dentists" at bounding box center [1202, 18] width 169 height 10
click at [1239, 36] on span "Account Selection" at bounding box center [1248, 36] width 57 height 7
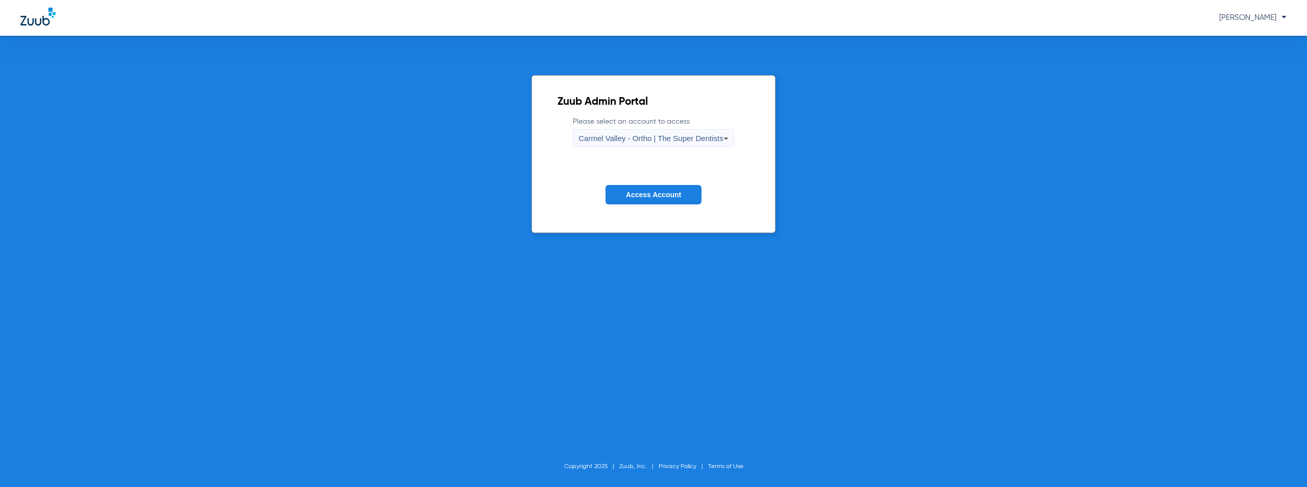
click at [618, 134] on span "Carmel Valley - Ortho | The Super Dentists" at bounding box center [651, 138] width 145 height 9
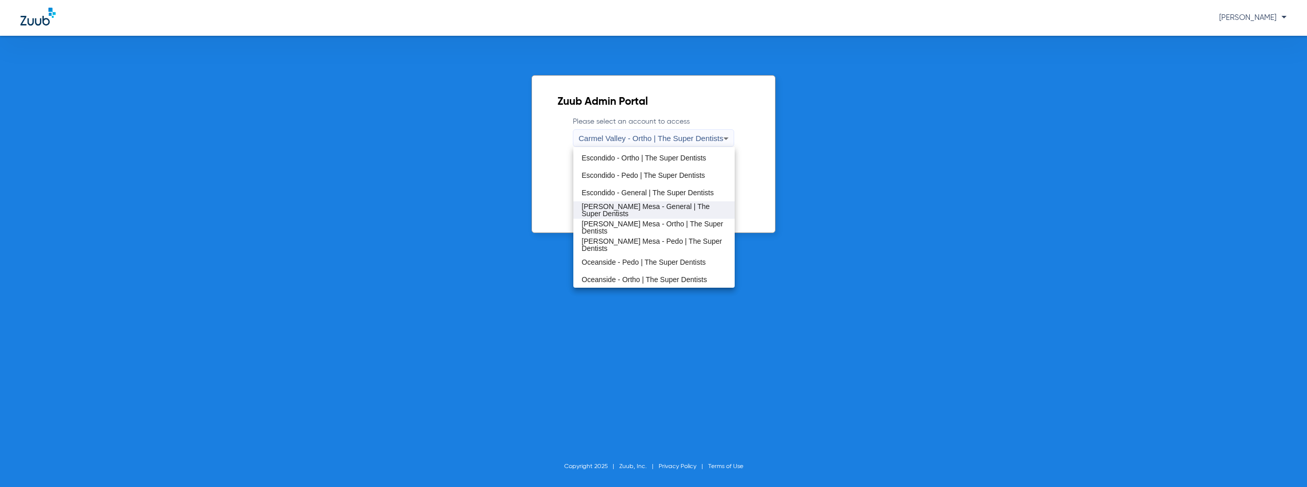
scroll to position [120, 0]
click at [633, 246] on span "[PERSON_NAME] Mesa - Pedo | The Super Dentists" at bounding box center [654, 244] width 145 height 14
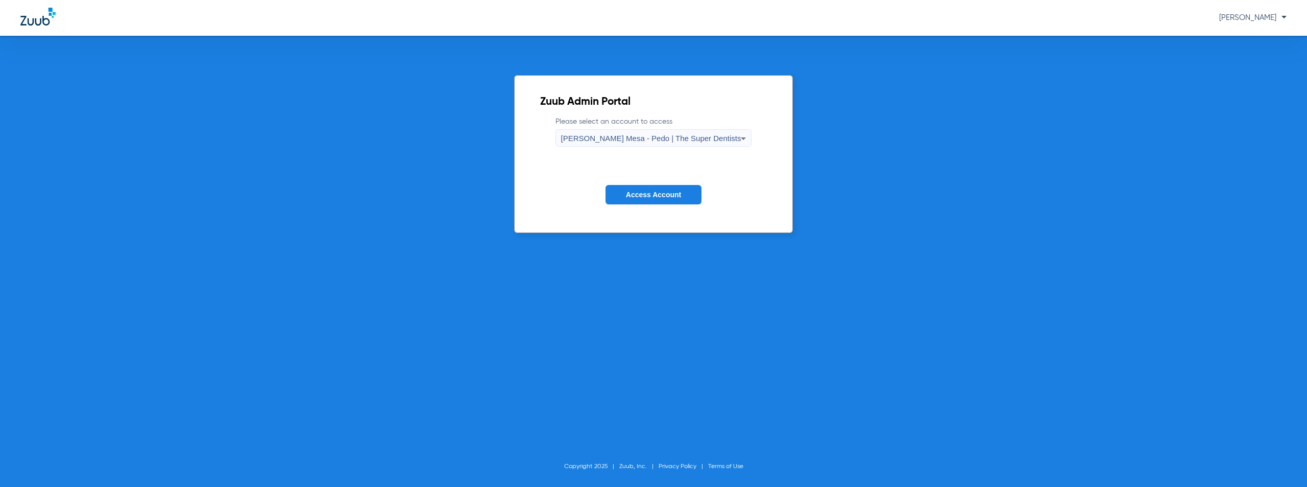
click at [656, 198] on span "Access Account" at bounding box center [653, 194] width 55 height 8
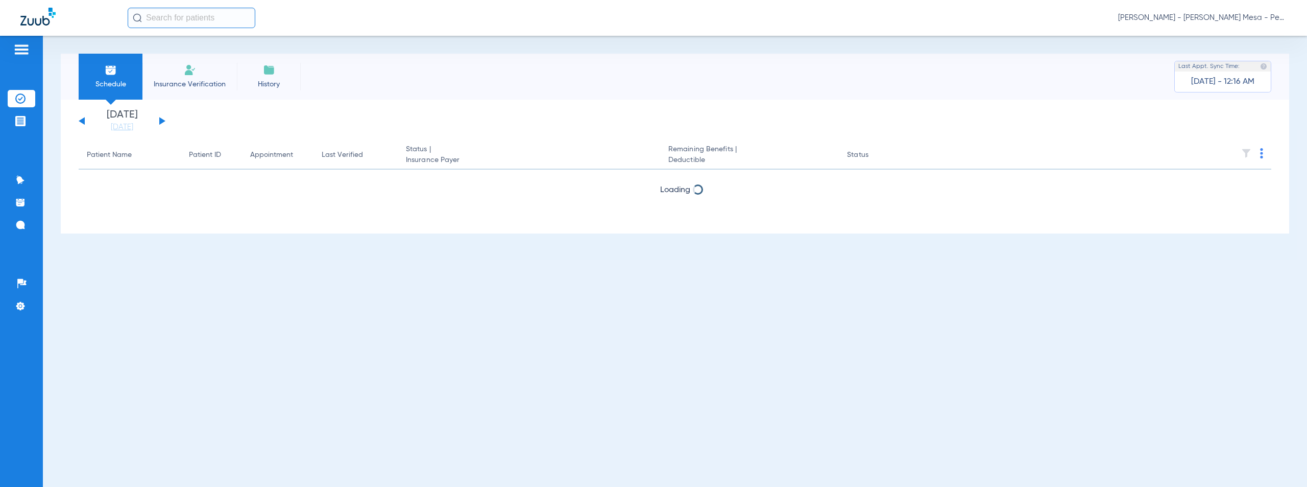
click at [161, 119] on button at bounding box center [162, 121] width 6 height 8
click at [1222, 19] on span "[PERSON_NAME] - [PERSON_NAME] Mesa - Pedo | The Super Dentists" at bounding box center [1202, 18] width 169 height 10
click at [1230, 36] on span "Account Selection" at bounding box center [1248, 36] width 57 height 7
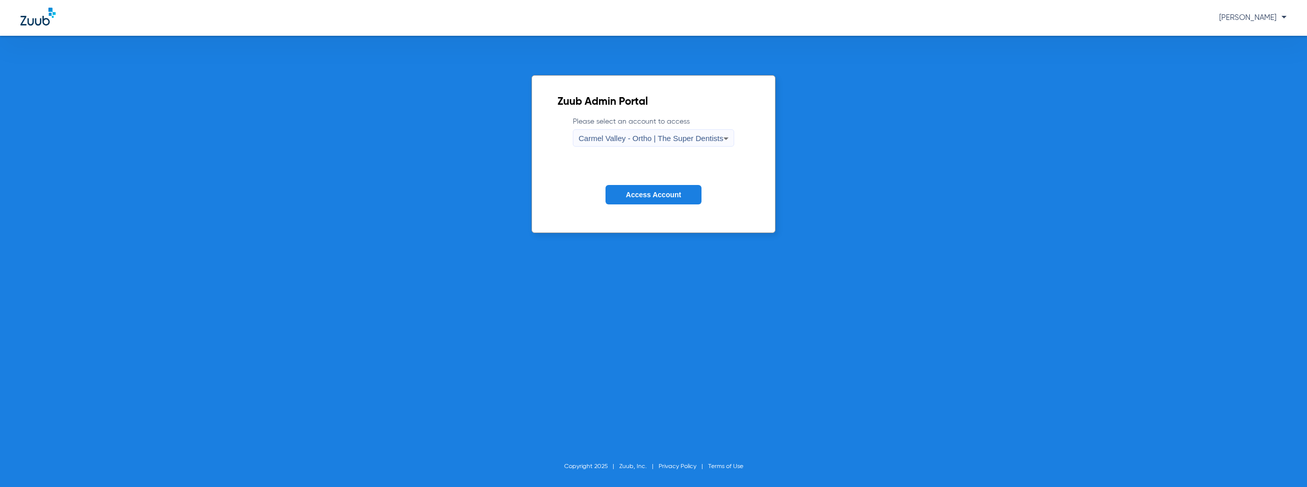
click at [635, 133] on div "Carmel Valley - Ortho | The Super Dentists" at bounding box center [651, 138] width 145 height 17
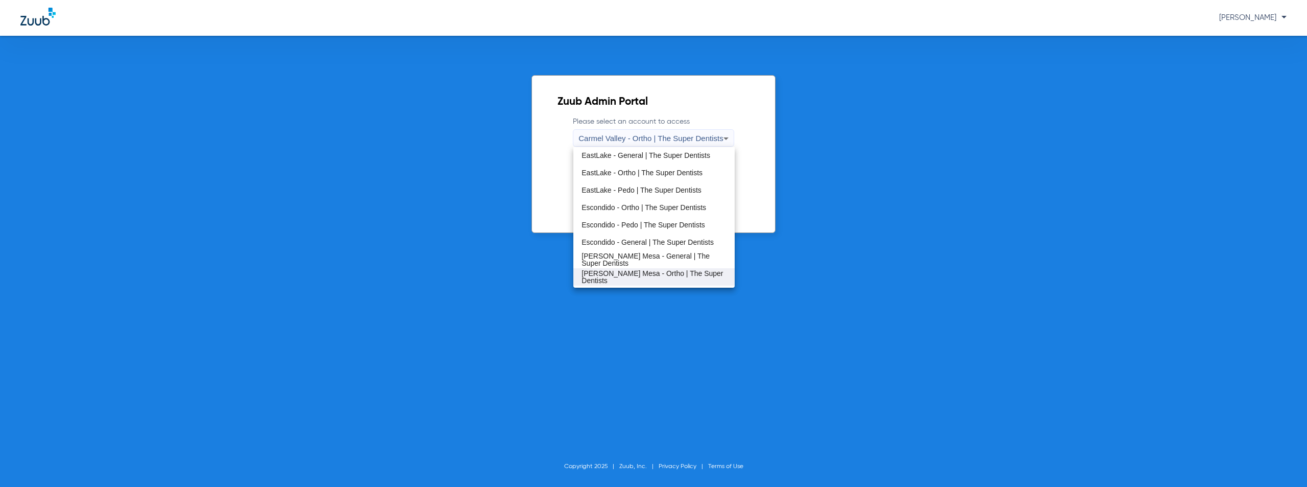
scroll to position [120, 0]
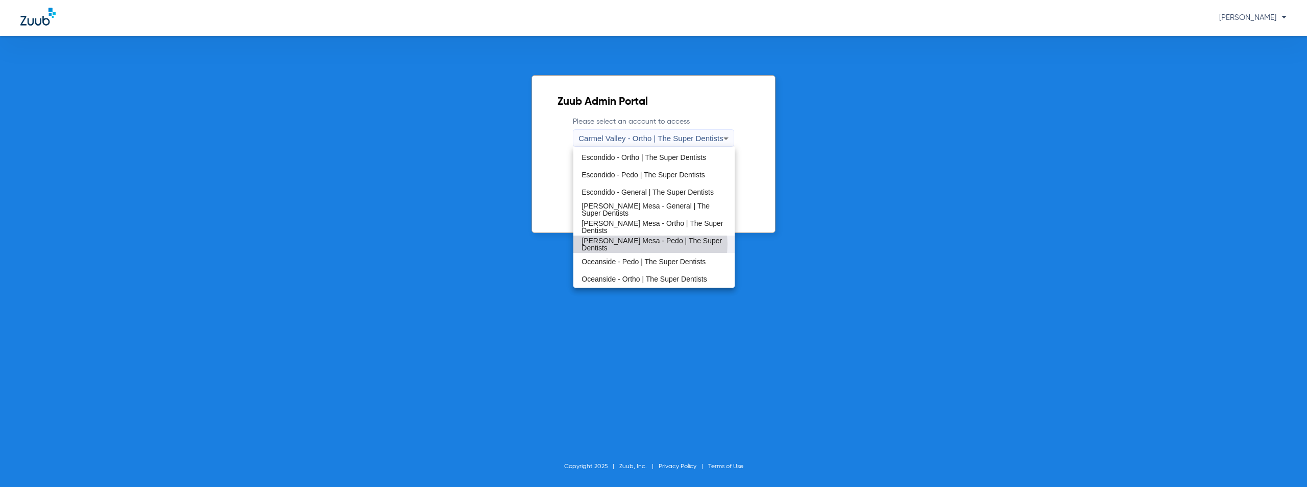
click at [648, 244] on span "[PERSON_NAME] Mesa - Pedo | The Super Dentists" at bounding box center [654, 244] width 145 height 14
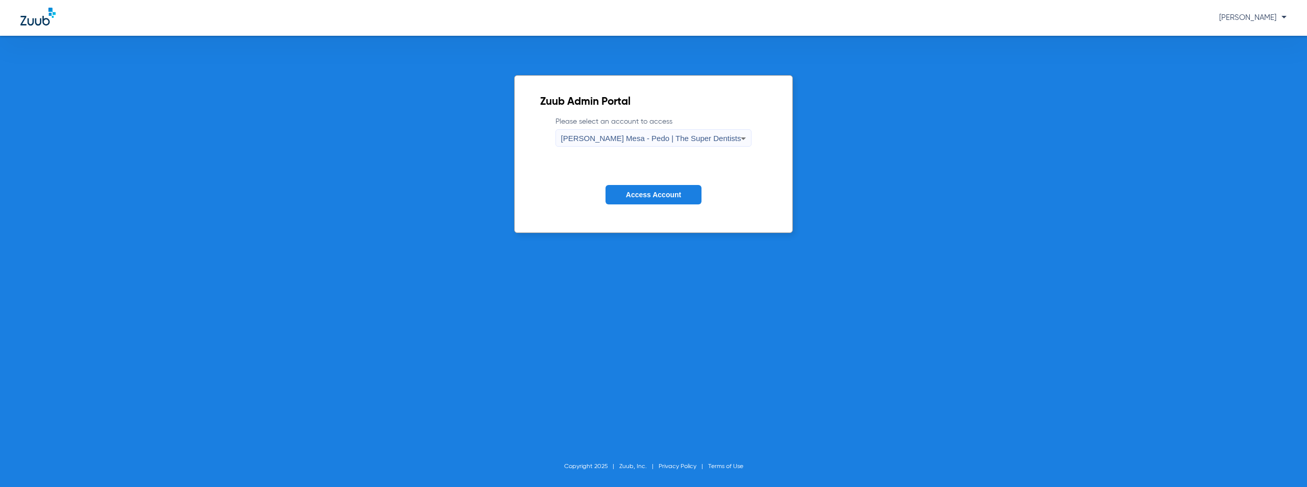
click at [668, 188] on button "Access Account" at bounding box center [654, 195] width 96 height 20
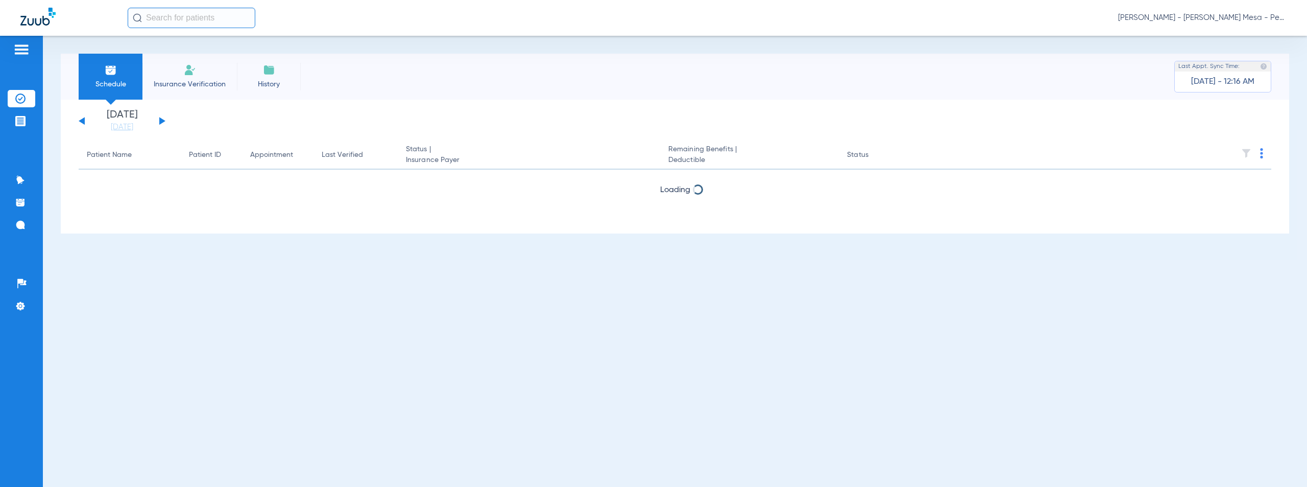
click at [160, 122] on button at bounding box center [162, 121] width 6 height 8
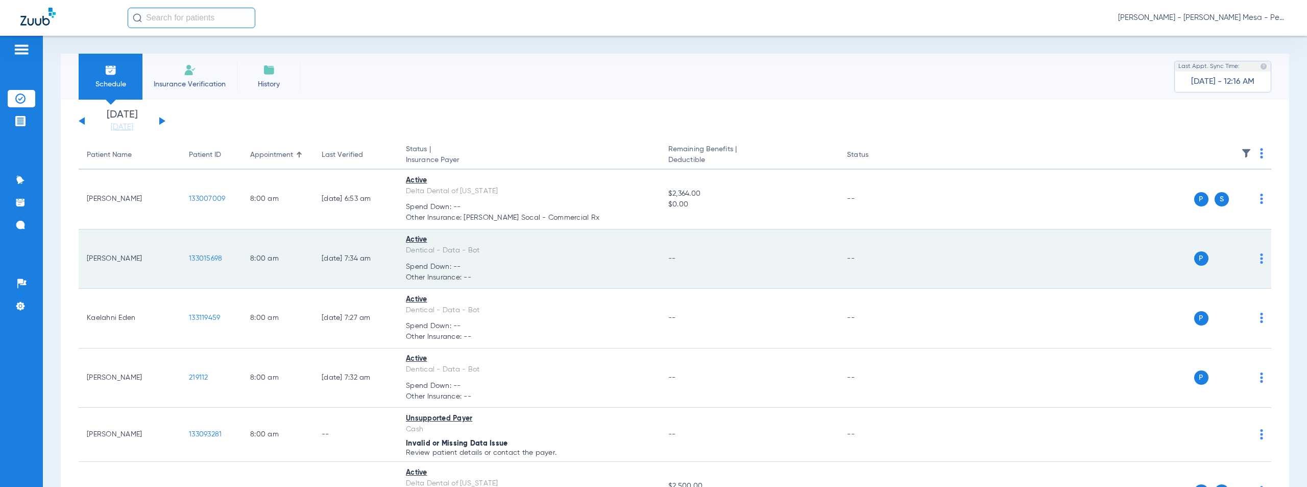
scroll to position [787, 0]
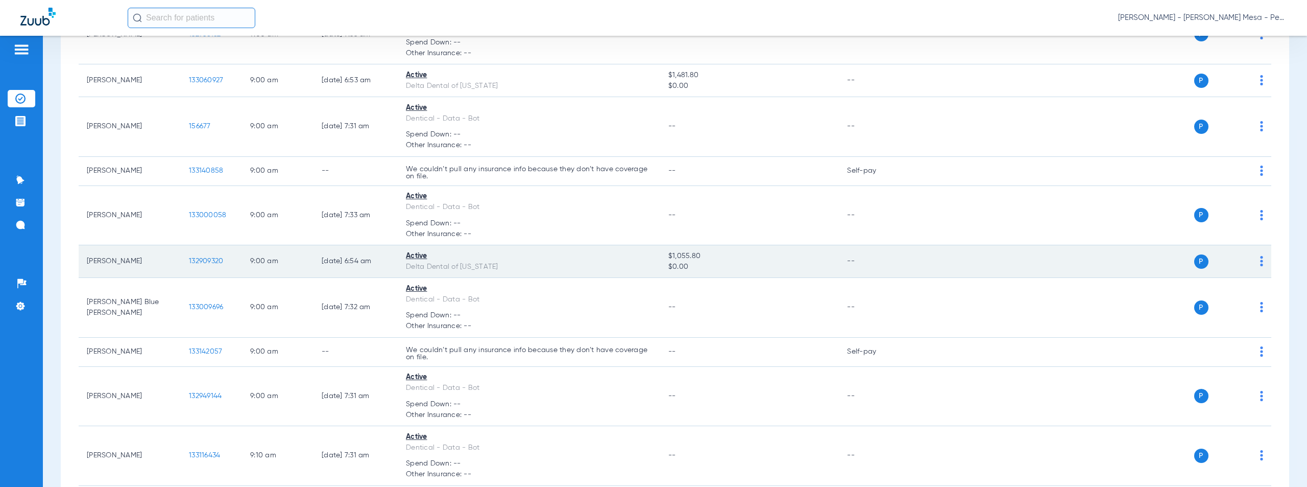
click at [202, 261] on span "132909320" at bounding box center [206, 260] width 34 height 7
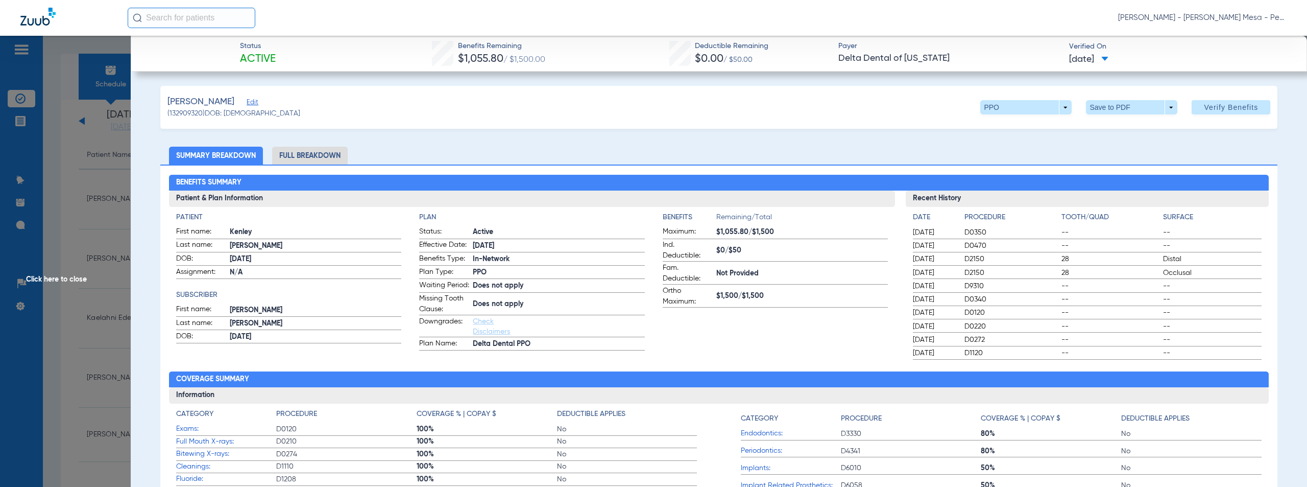
scroll to position [787, 0]
click at [55, 278] on span "Click here to close" at bounding box center [65, 279] width 131 height 487
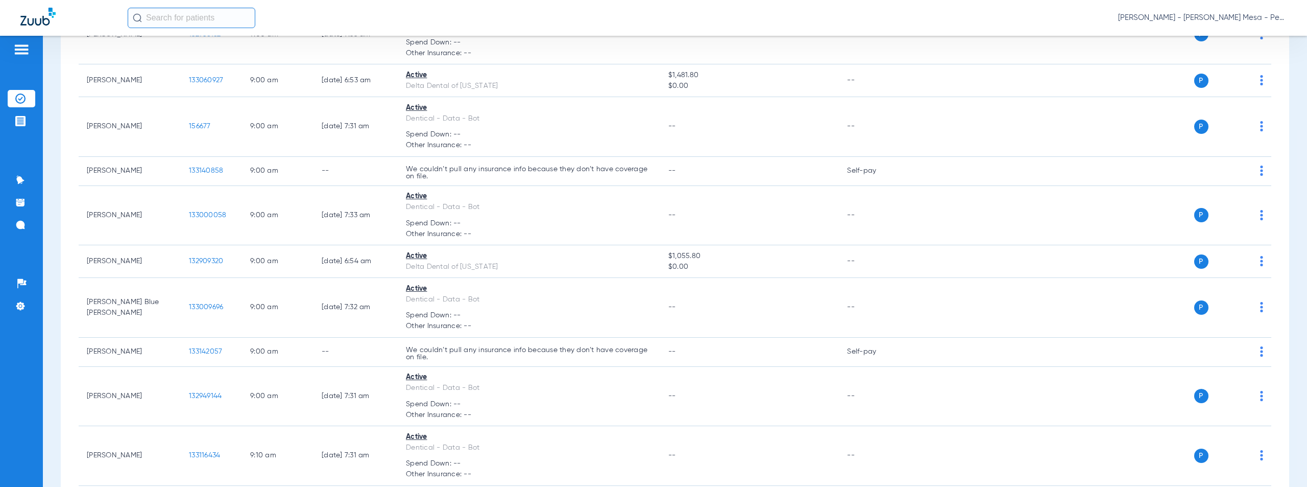
scroll to position [1423, 0]
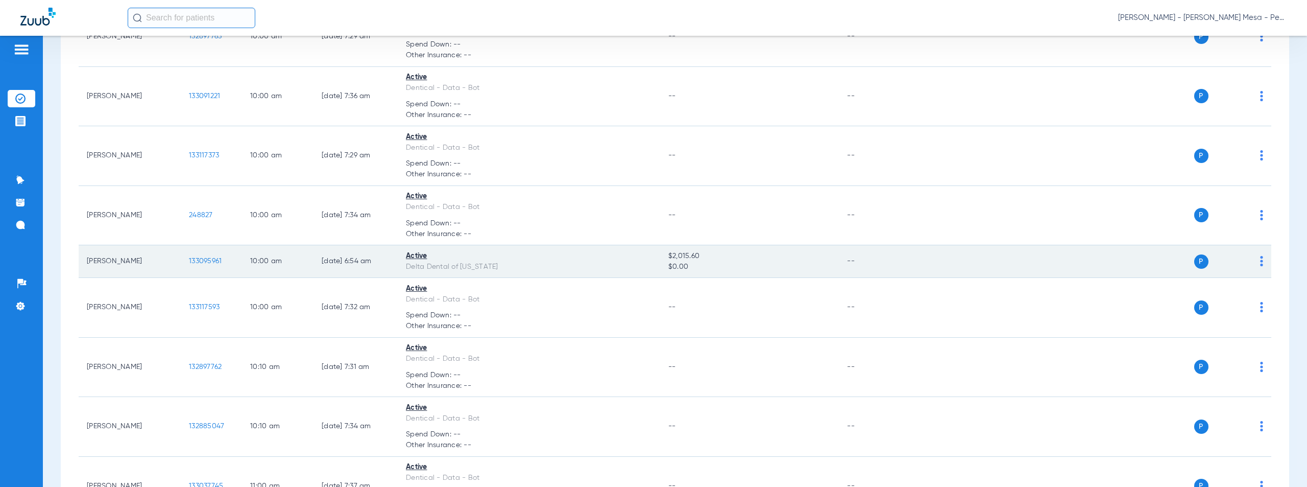
click at [202, 261] on span "133095961" at bounding box center [205, 260] width 33 height 7
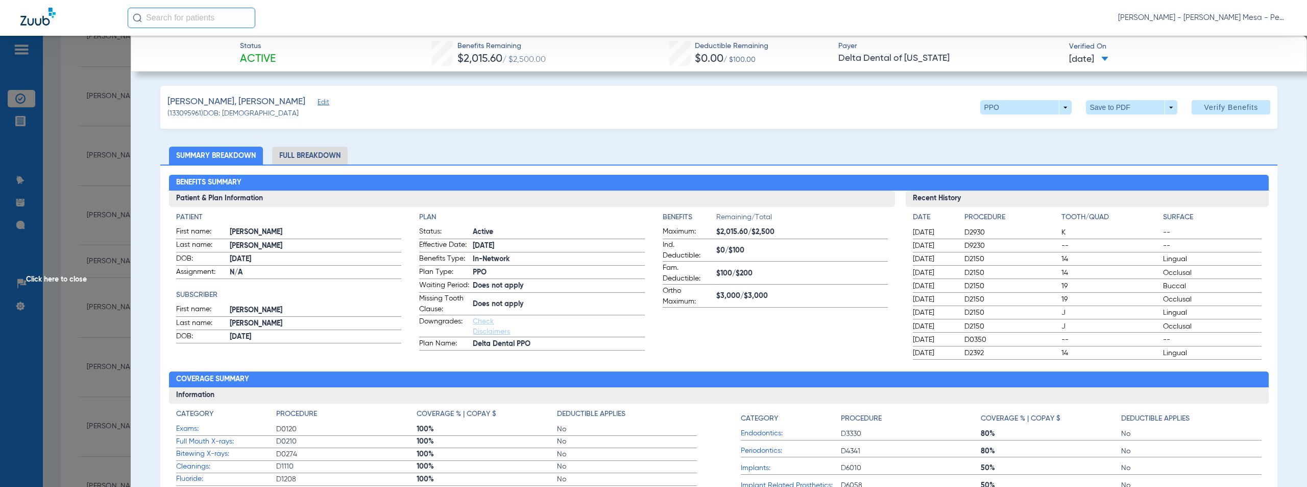
click at [50, 281] on span "Click here to close" at bounding box center [65, 279] width 131 height 487
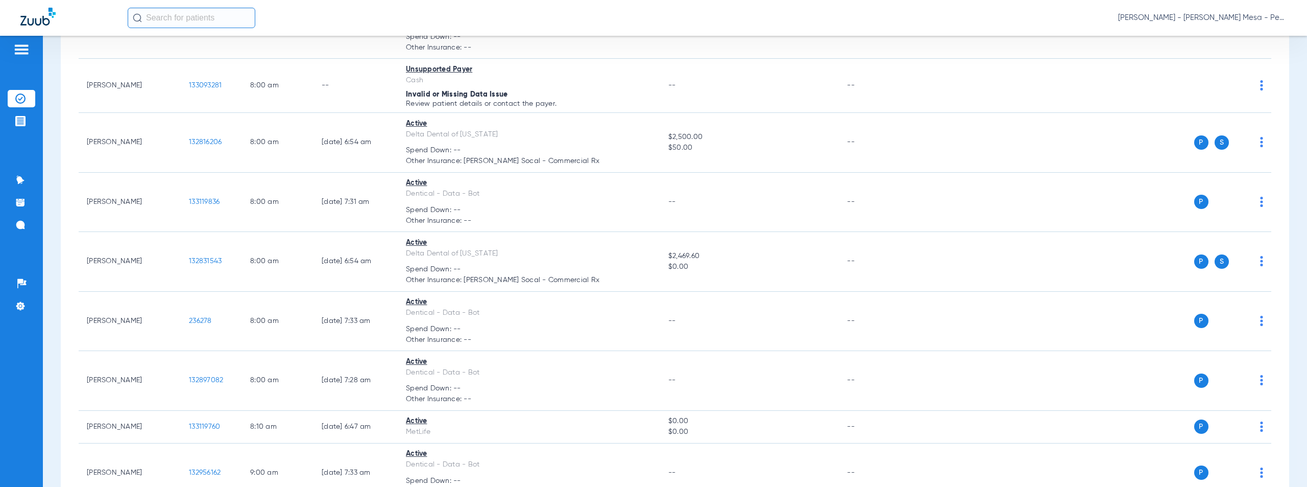
scroll to position [0, 0]
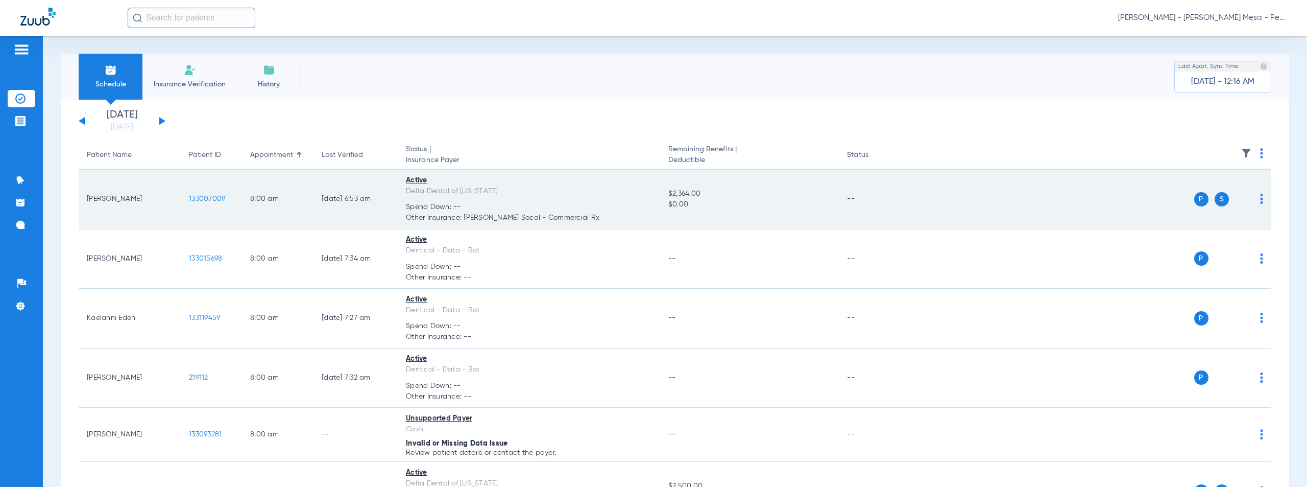
click at [210, 196] on span "133007009" at bounding box center [207, 198] width 36 height 7
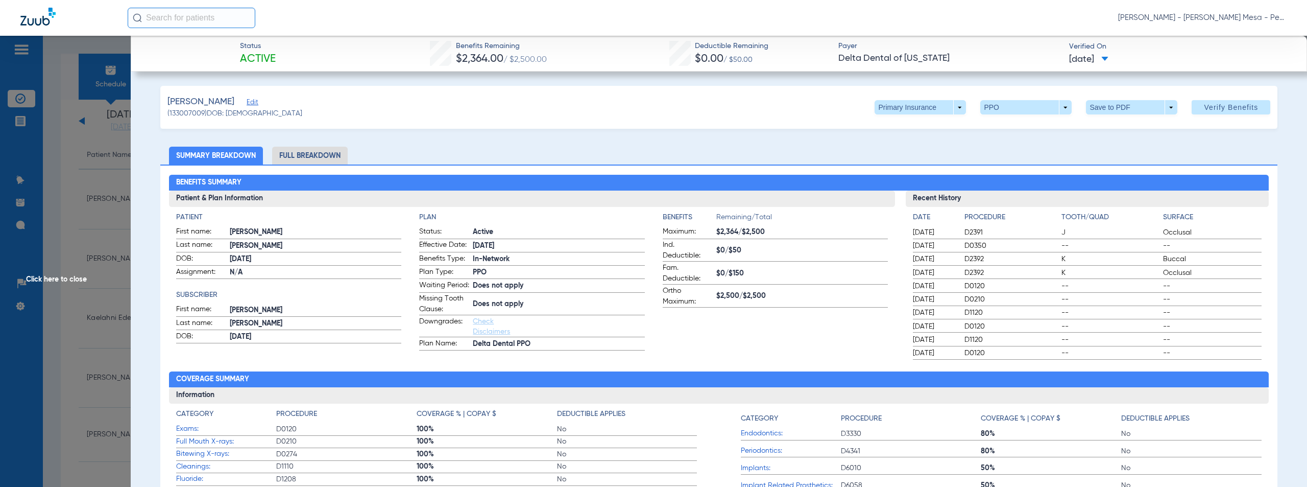
click at [80, 280] on span "Click here to close" at bounding box center [65, 279] width 131 height 487
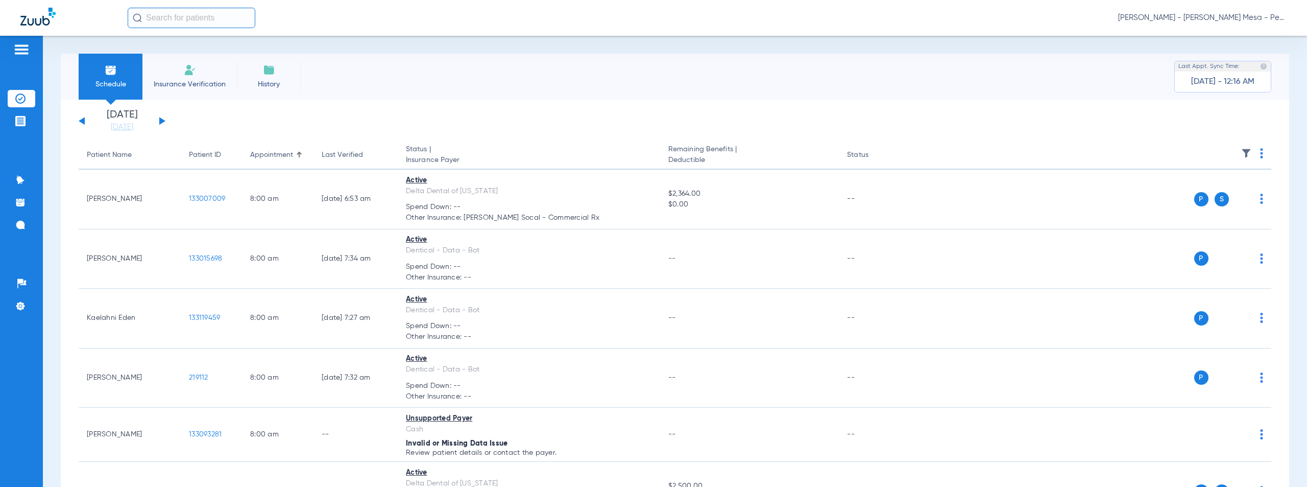
scroll to position [1119, 0]
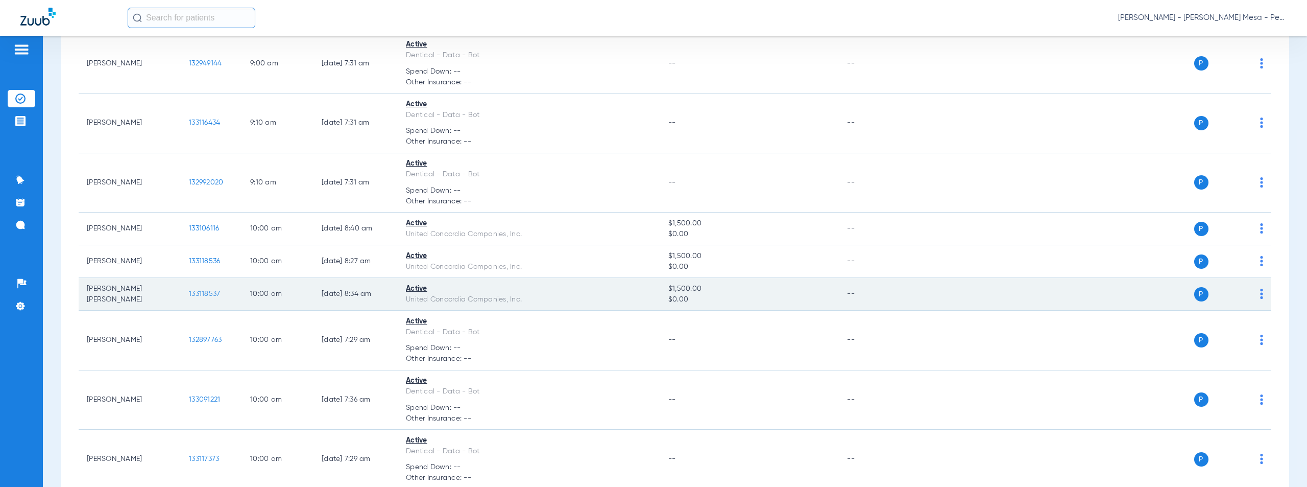
click at [205, 294] on span "133118537" at bounding box center [204, 293] width 31 height 7
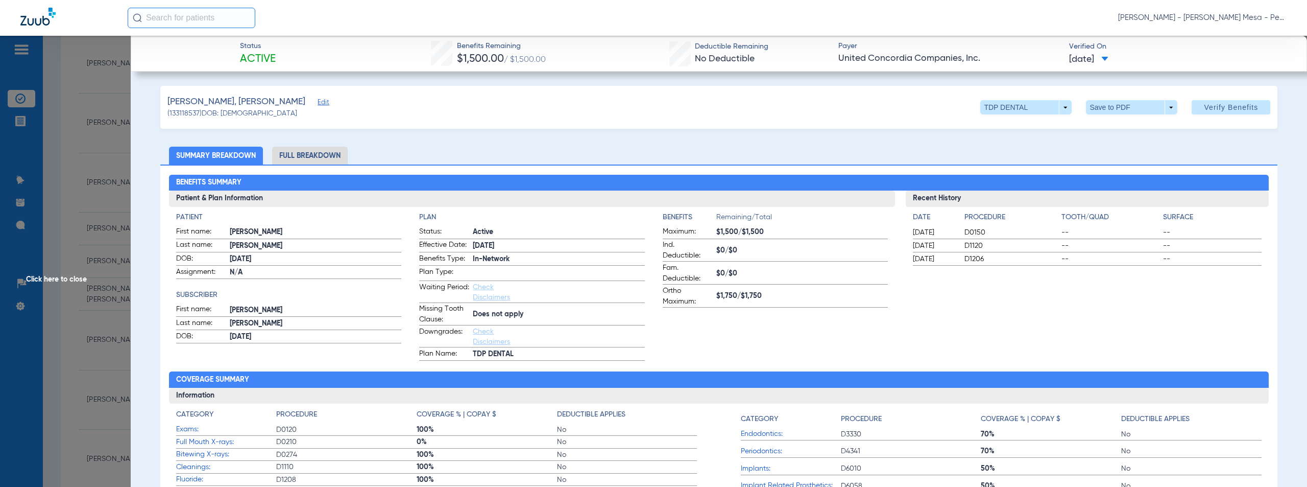
click at [49, 279] on span "Click here to close" at bounding box center [65, 279] width 131 height 487
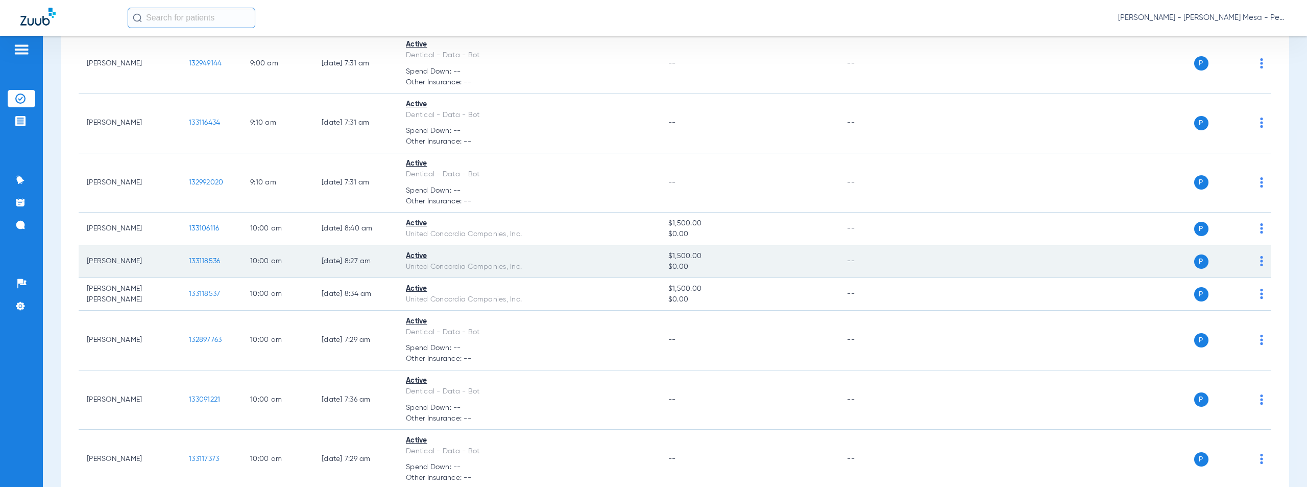
click at [207, 261] on span "133118536" at bounding box center [204, 260] width 31 height 7
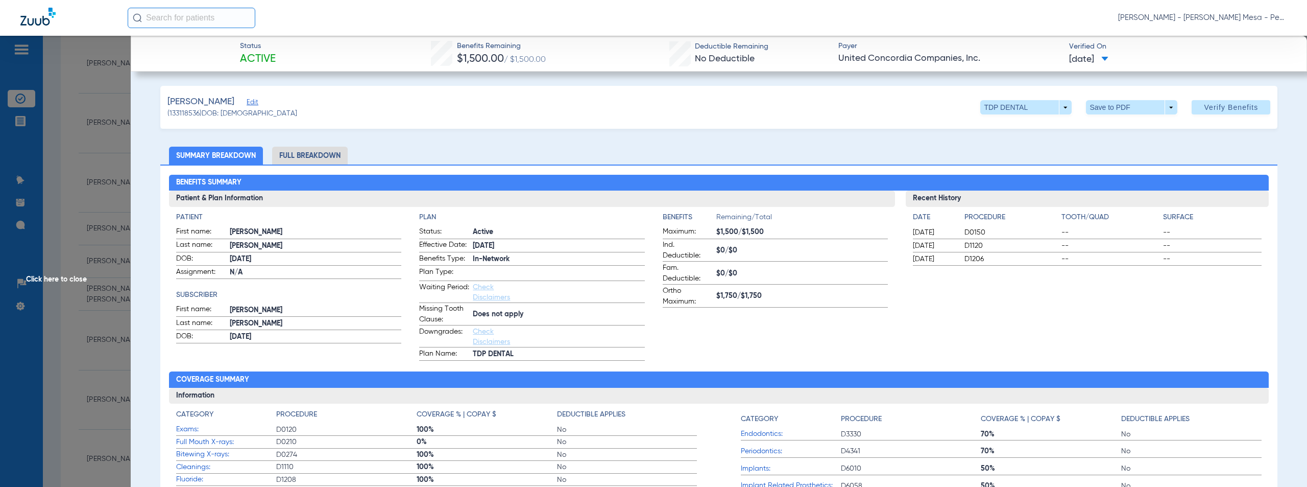
click at [64, 279] on span "Click here to close" at bounding box center [65, 279] width 131 height 487
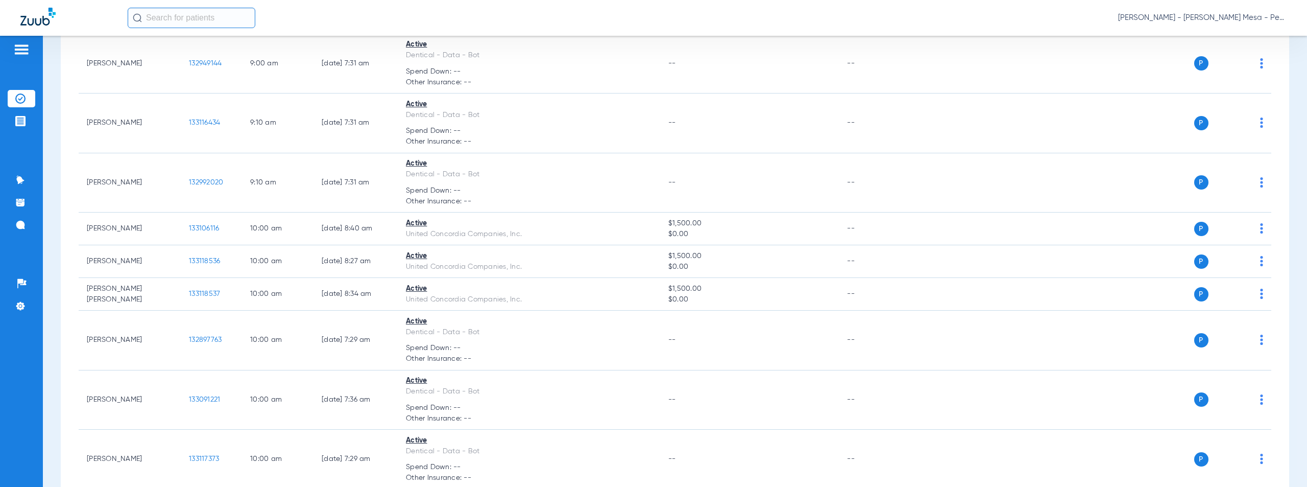
scroll to position [1785, 0]
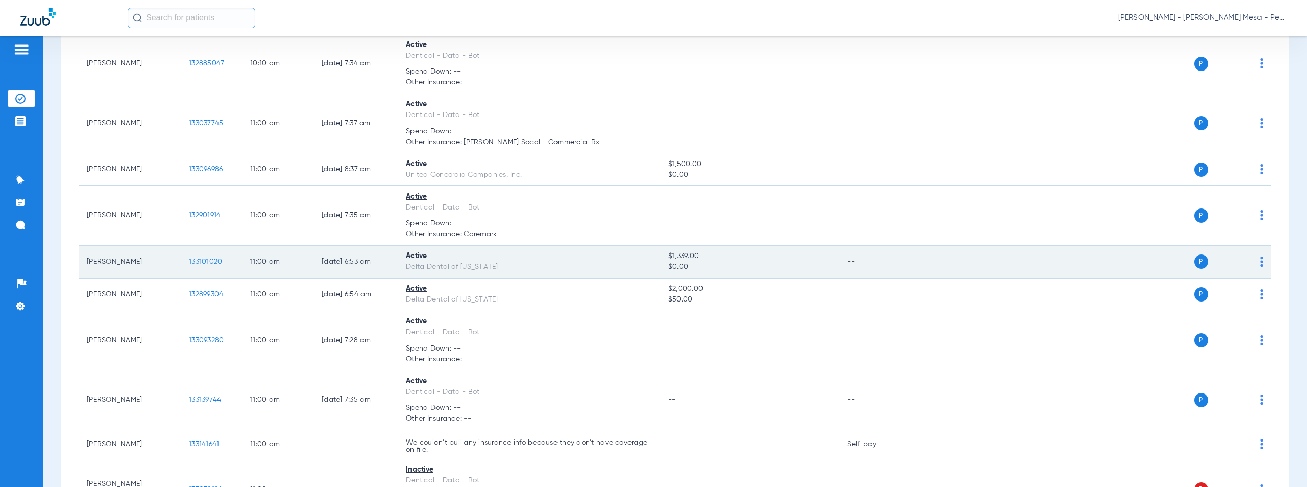
click at [199, 260] on span "133101020" at bounding box center [205, 261] width 33 height 7
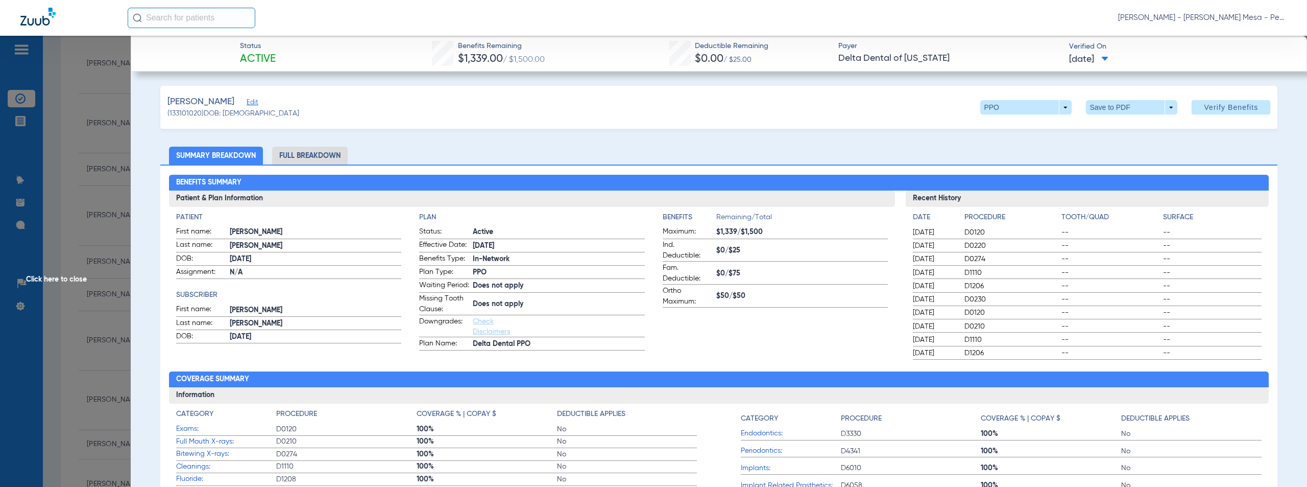
click at [69, 281] on span "Click here to close" at bounding box center [65, 279] width 131 height 487
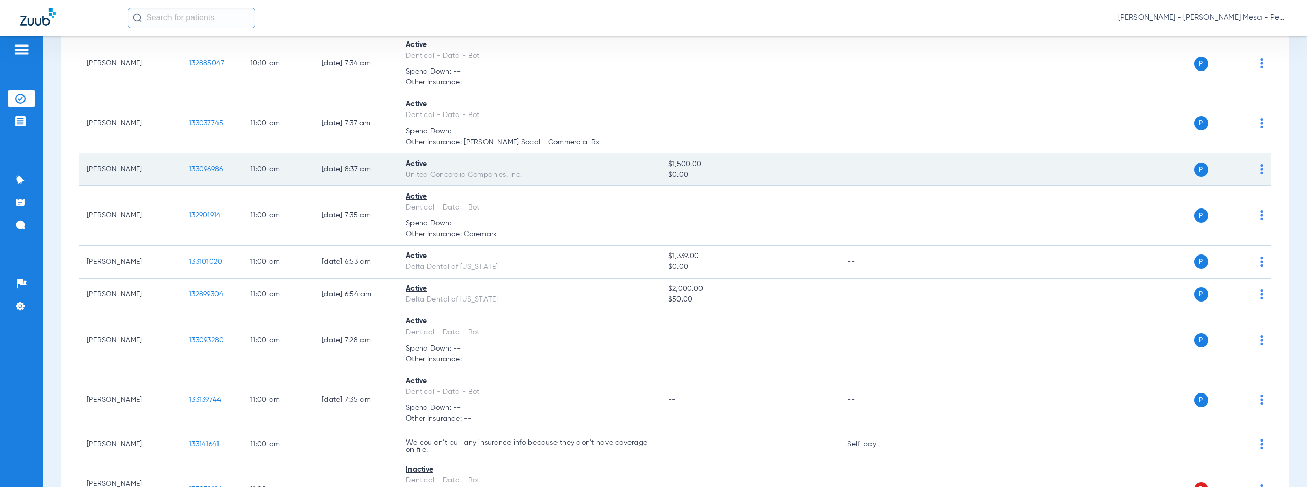
click at [211, 169] on span "133096986" at bounding box center [206, 168] width 34 height 7
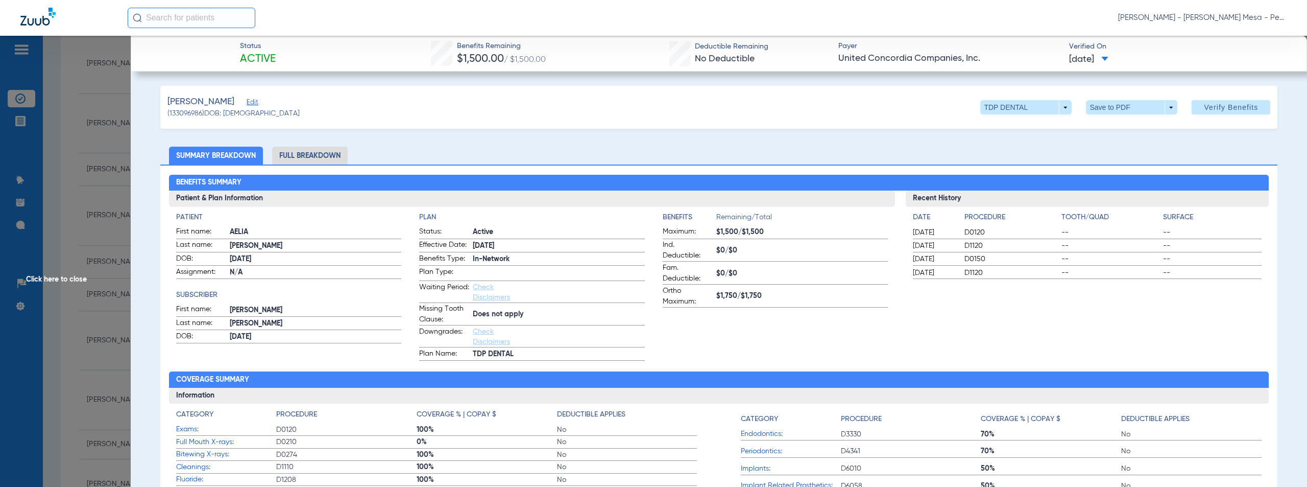
click at [62, 280] on span "Click here to close" at bounding box center [65, 279] width 131 height 487
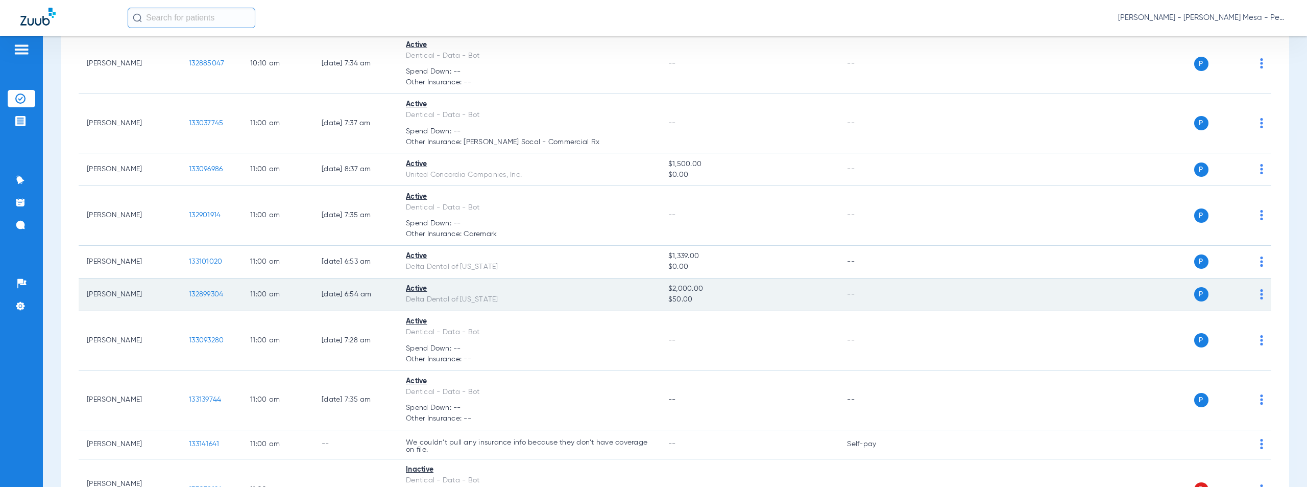
click at [202, 294] on span "132899304" at bounding box center [206, 294] width 34 height 7
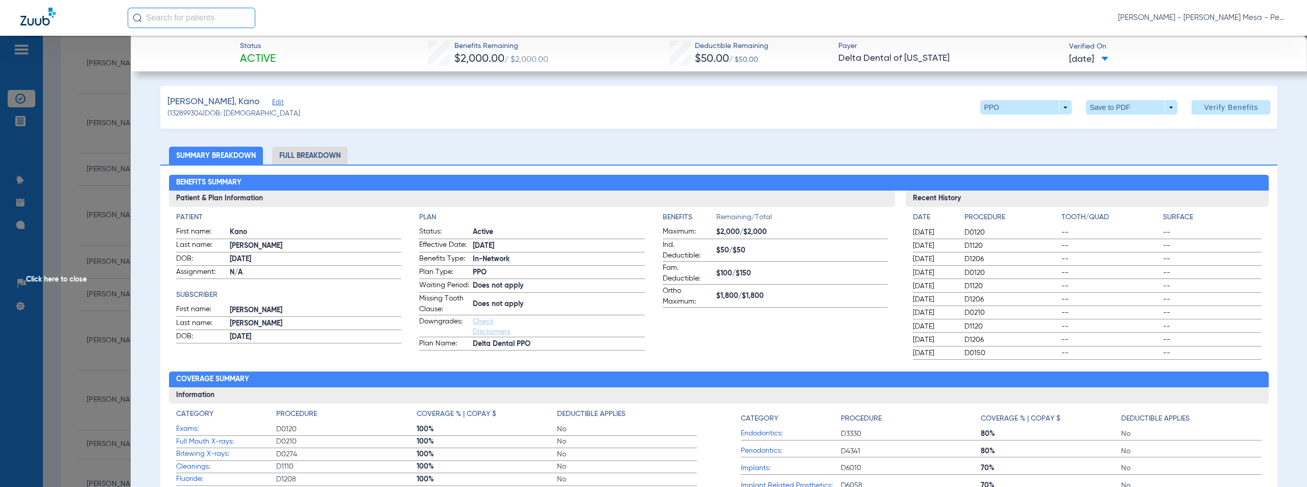
click at [68, 277] on span "Click here to close" at bounding box center [65, 279] width 131 height 487
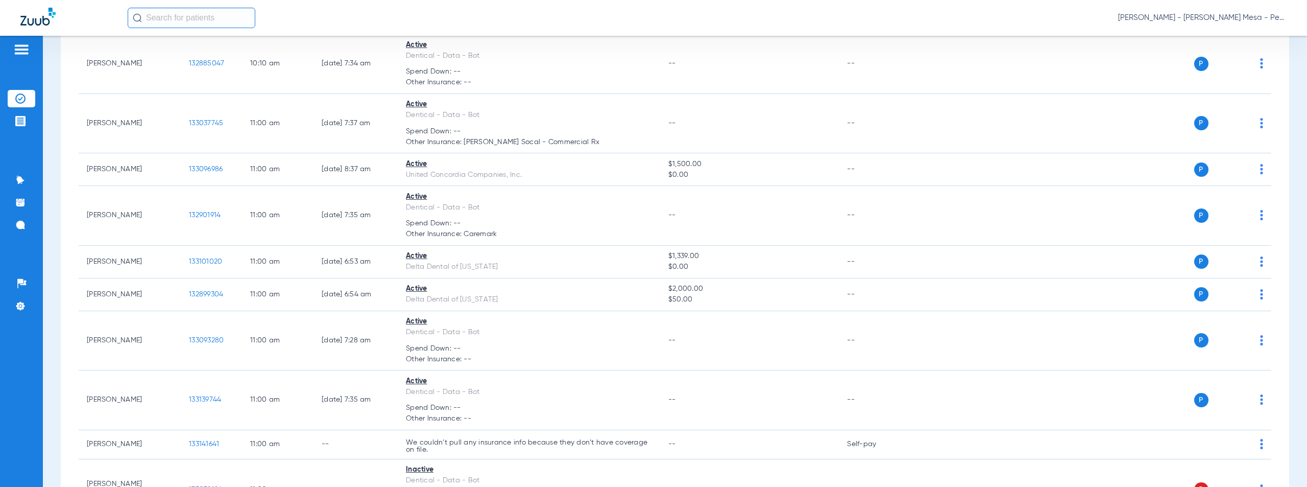
click at [1208, 18] on span "[PERSON_NAME] - [PERSON_NAME] Mesa - Pedo | The Super Dentists" at bounding box center [1202, 18] width 169 height 10
click at [1235, 38] on span "Account Selection" at bounding box center [1248, 36] width 57 height 7
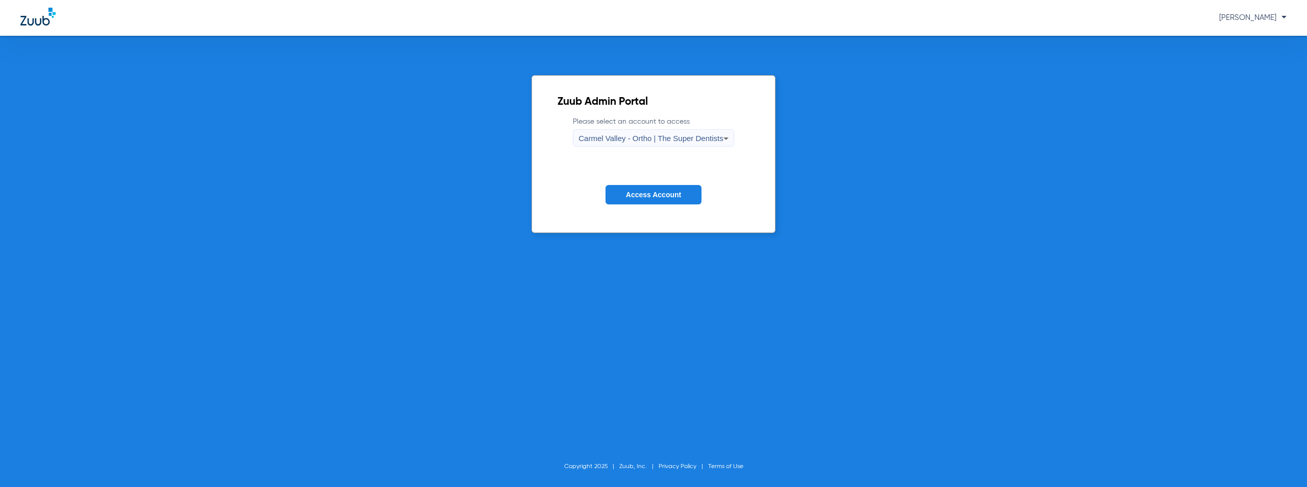
click at [648, 139] on span "Carmel Valley - Ortho | The Super Dentists" at bounding box center [651, 138] width 145 height 9
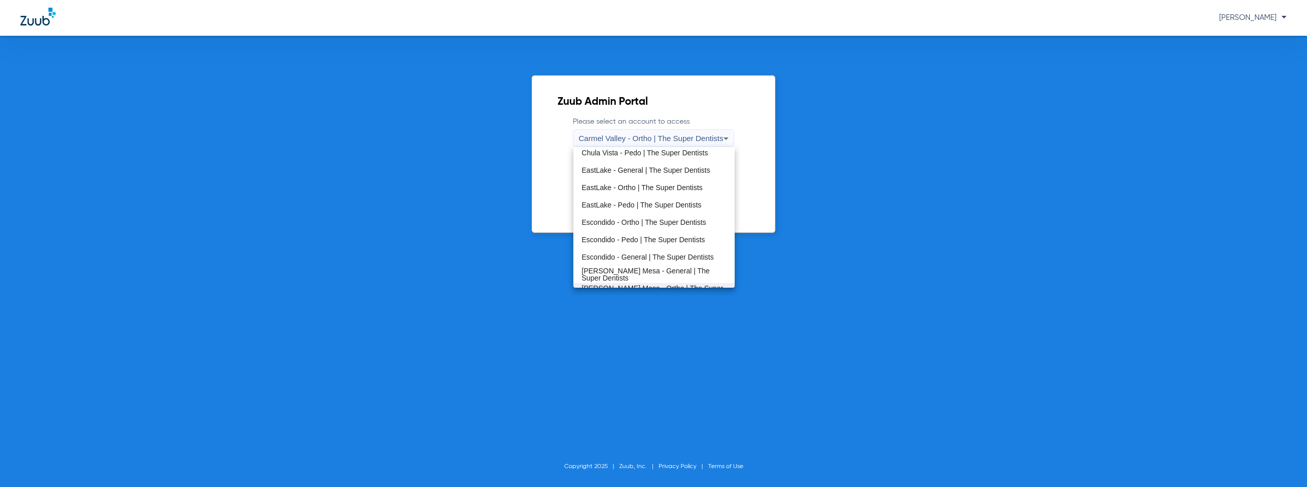
scroll to position [120, 0]
click at [638, 261] on span "Oceanside - Pedo | The Super Dentists" at bounding box center [644, 261] width 124 height 7
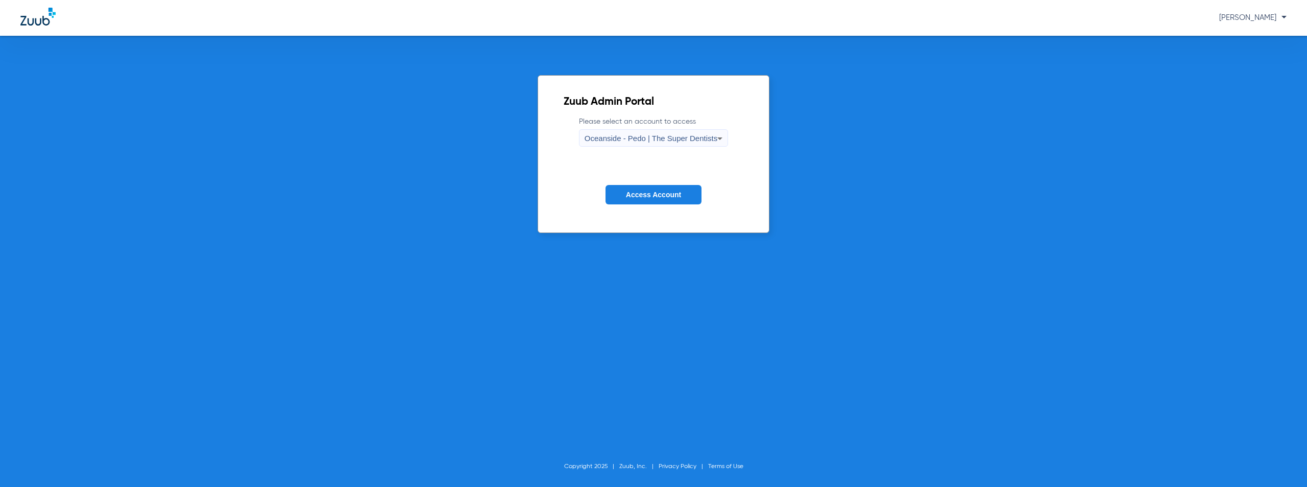
click at [688, 201] on button "Access Account" at bounding box center [654, 195] width 96 height 20
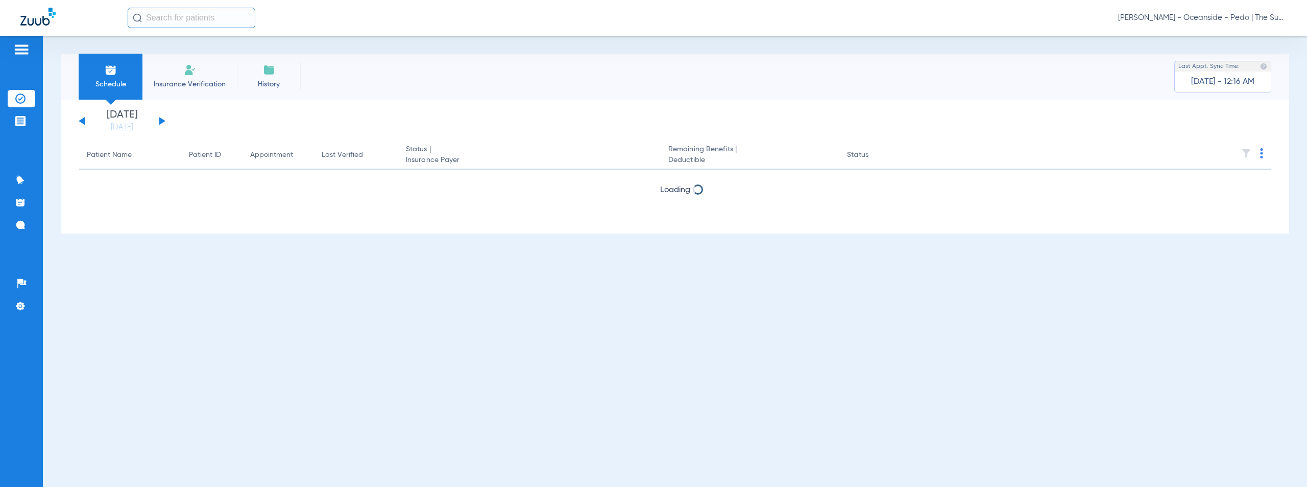
click at [160, 122] on button at bounding box center [162, 121] width 6 height 8
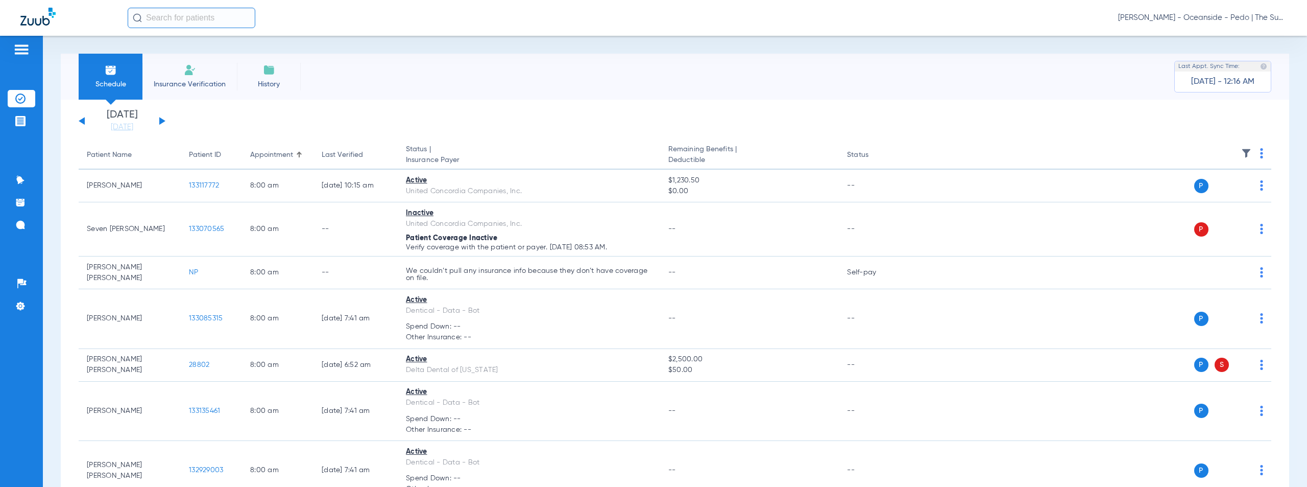
scroll to position [1495, 0]
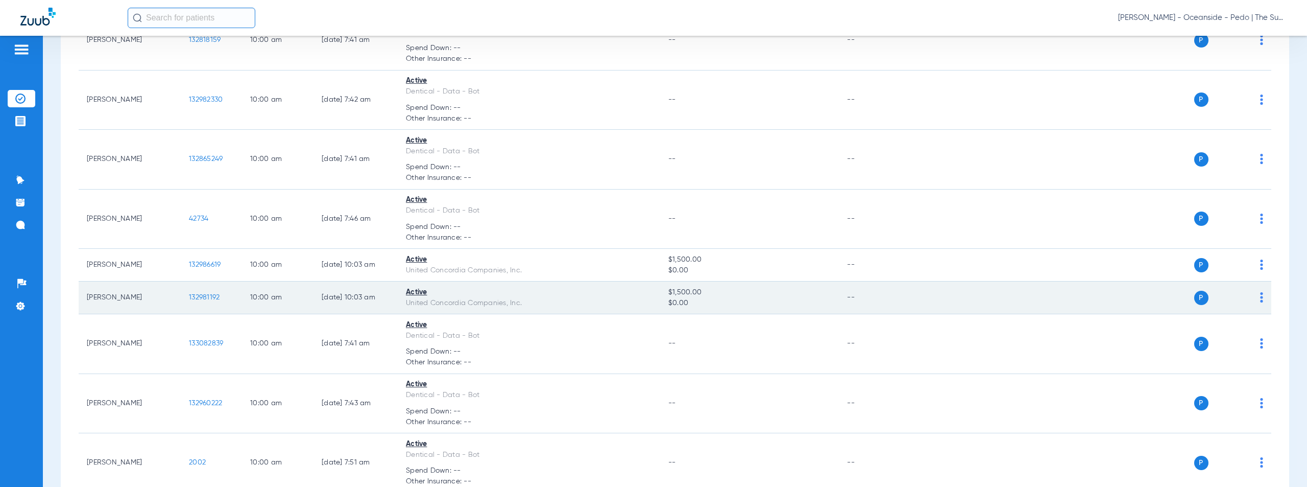
click at [205, 295] on span "132981192" at bounding box center [204, 297] width 31 height 7
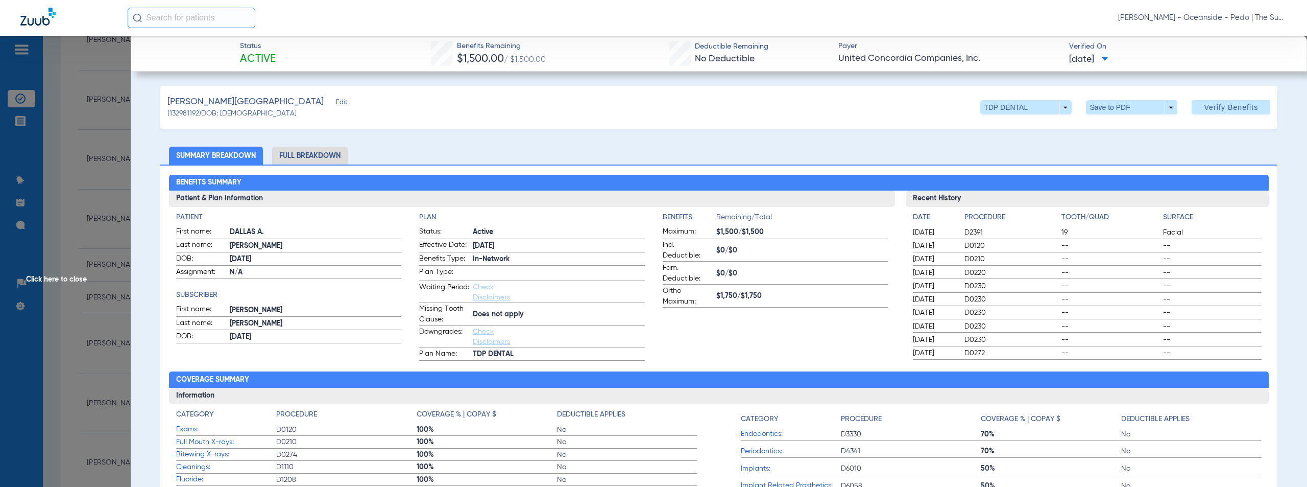
click at [67, 277] on span "Click here to close" at bounding box center [65, 279] width 131 height 487
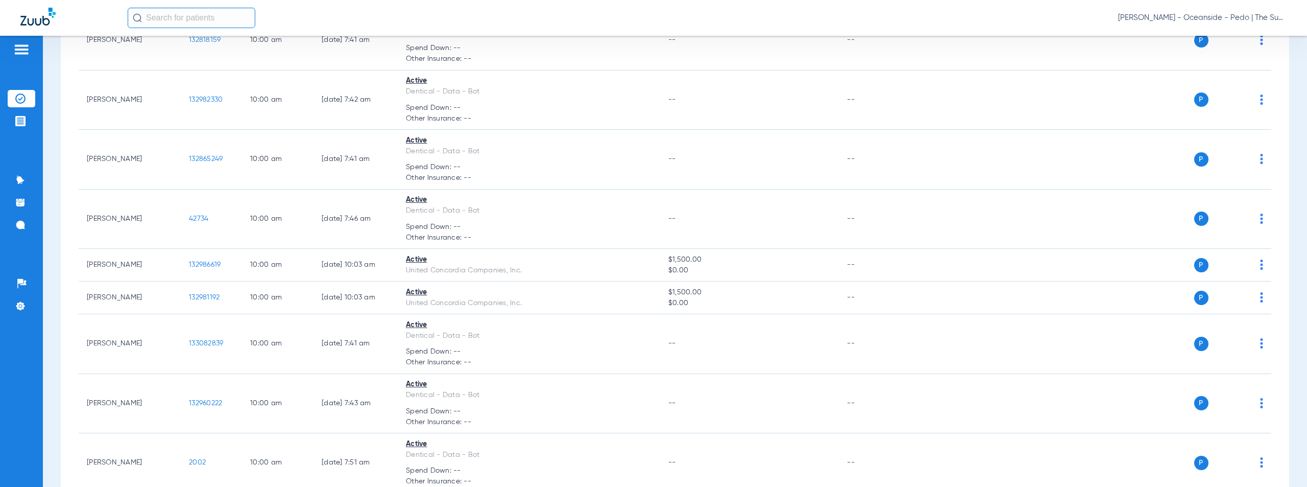
scroll to position [0, 0]
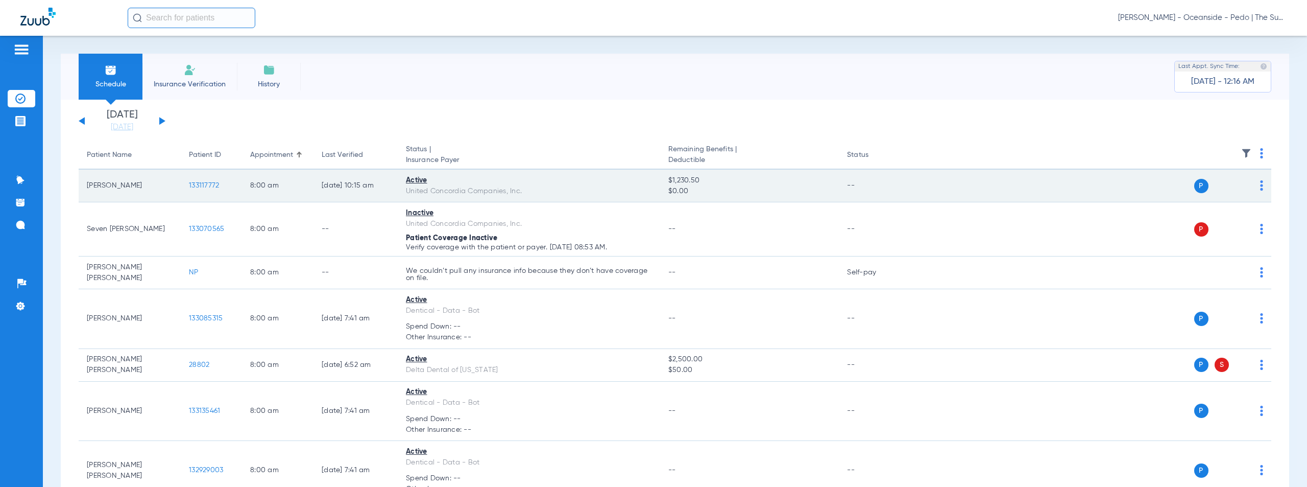
click at [600, 185] on div "Active" at bounding box center [529, 180] width 246 height 11
click at [202, 185] on span "133117772" at bounding box center [204, 185] width 30 height 7
